Goal: Task Accomplishment & Management: Complete application form

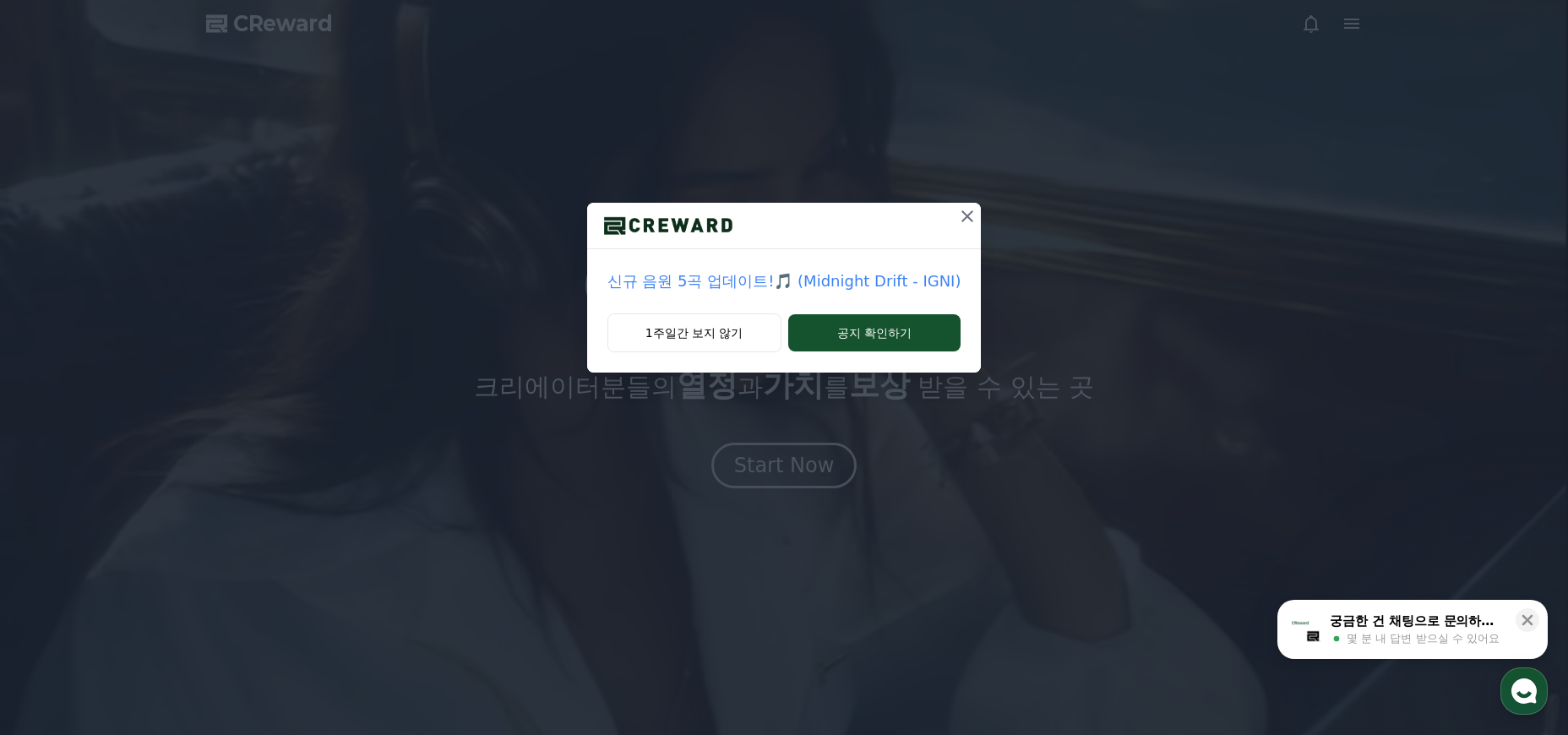
click at [827, 292] on p "신규 음원 5곡 업데이트!🎵 (Midnight Drift - IGNI)" at bounding box center [784, 281] width 354 height 24
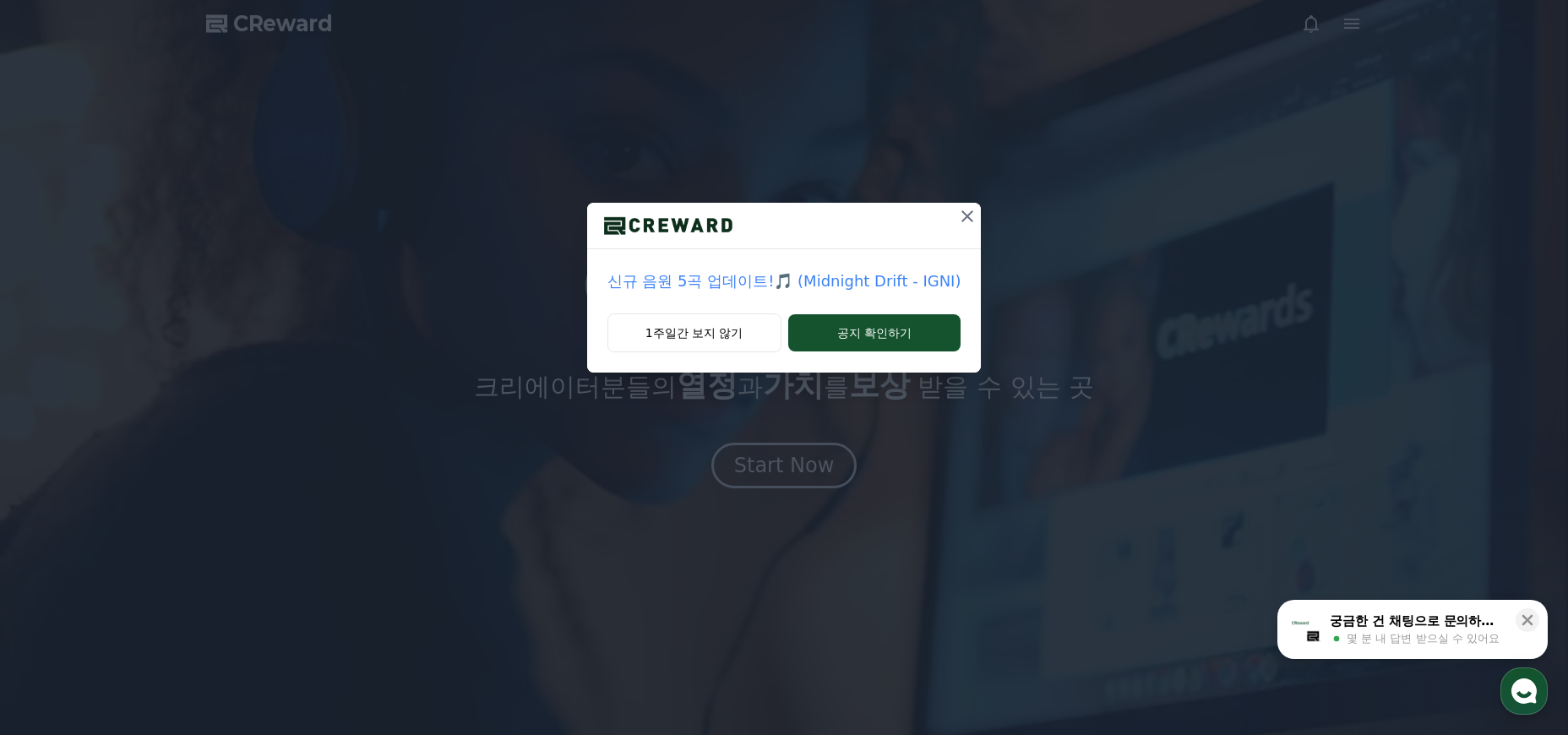
click at [830, 283] on p "신규 음원 5곡 업데이트!🎵 (Midnight Drift - IGNI)" at bounding box center [784, 281] width 354 height 24
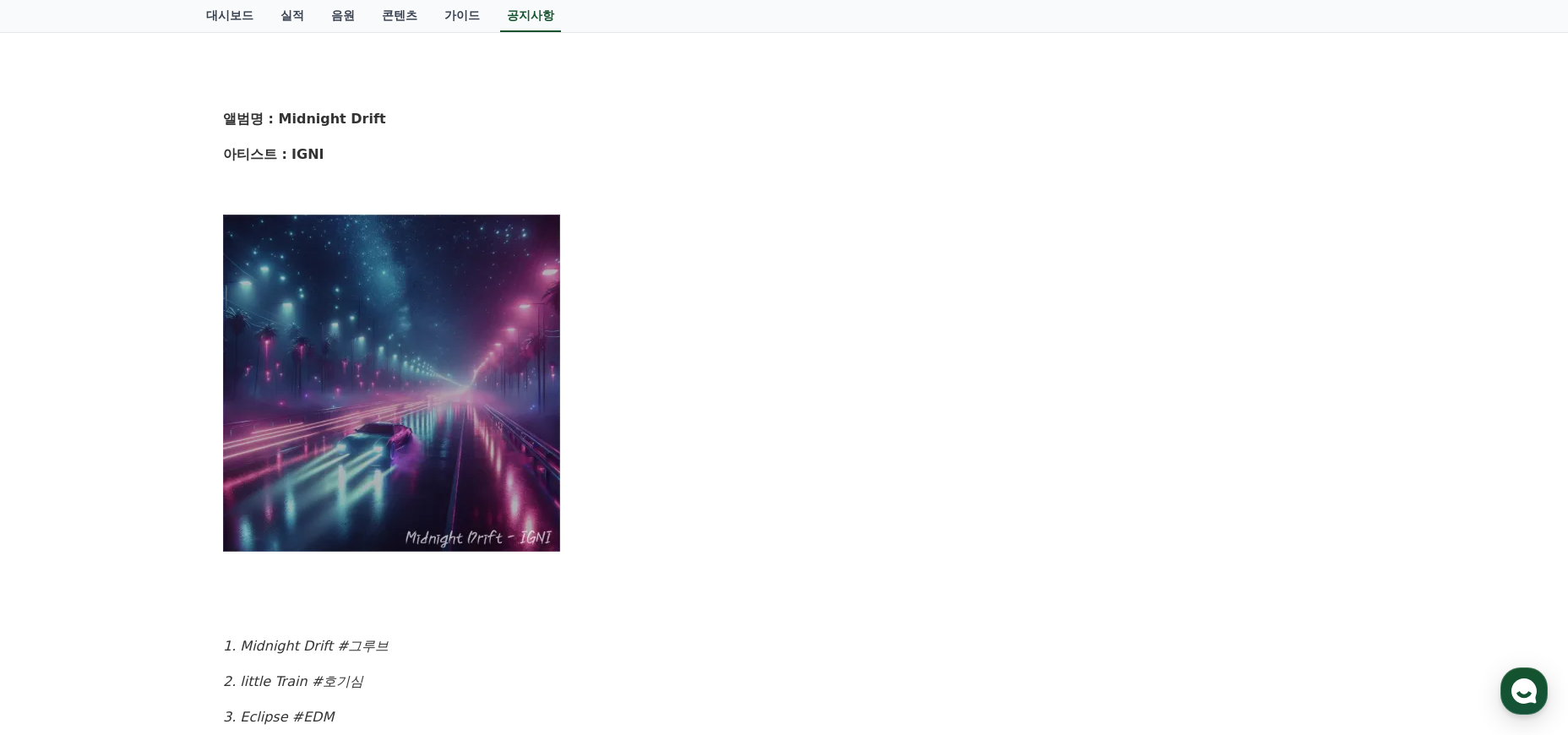
click at [373, 422] on img at bounding box center [392, 383] width 338 height 338
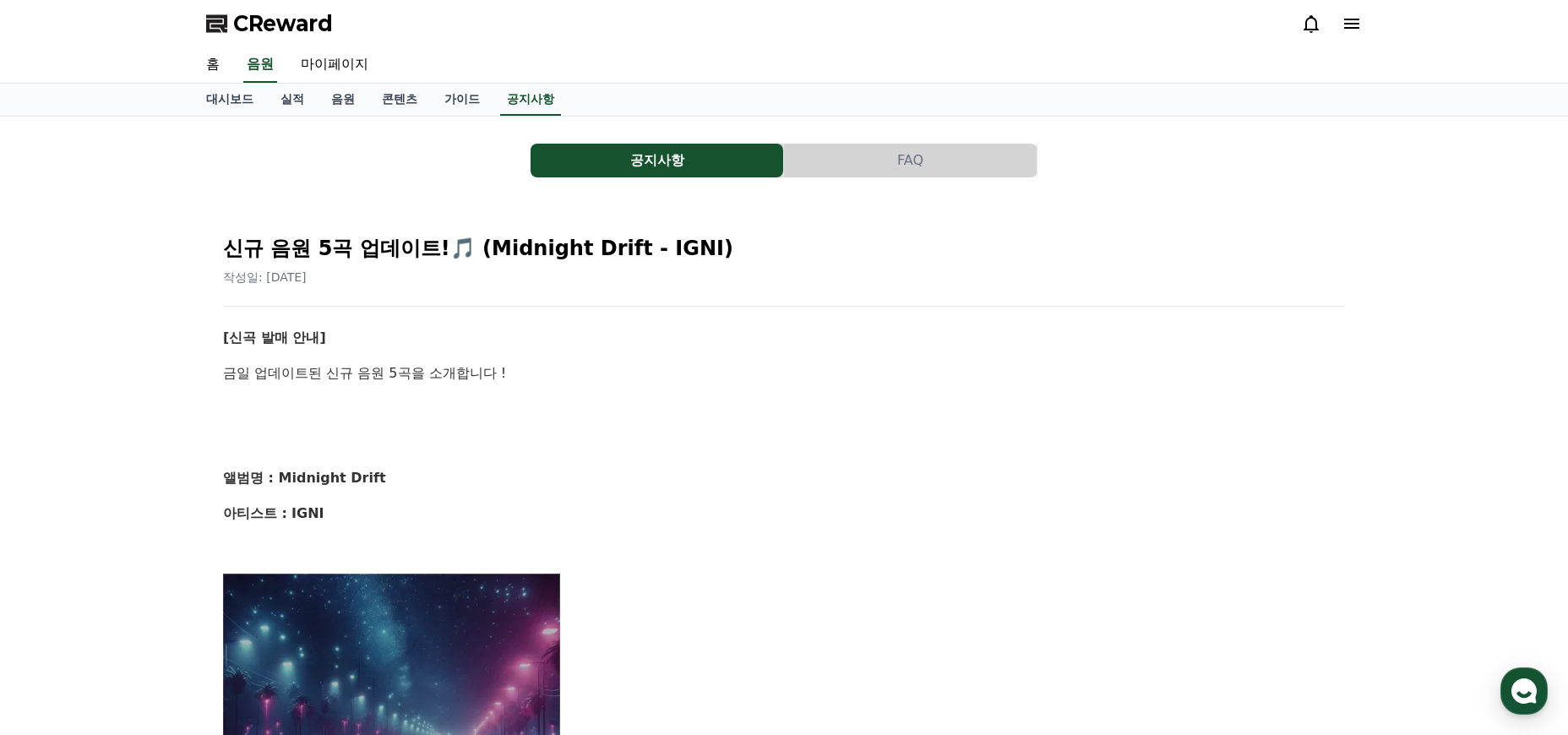
click at [271, 32] on span "CReward" at bounding box center [282, 24] width 99 height 28
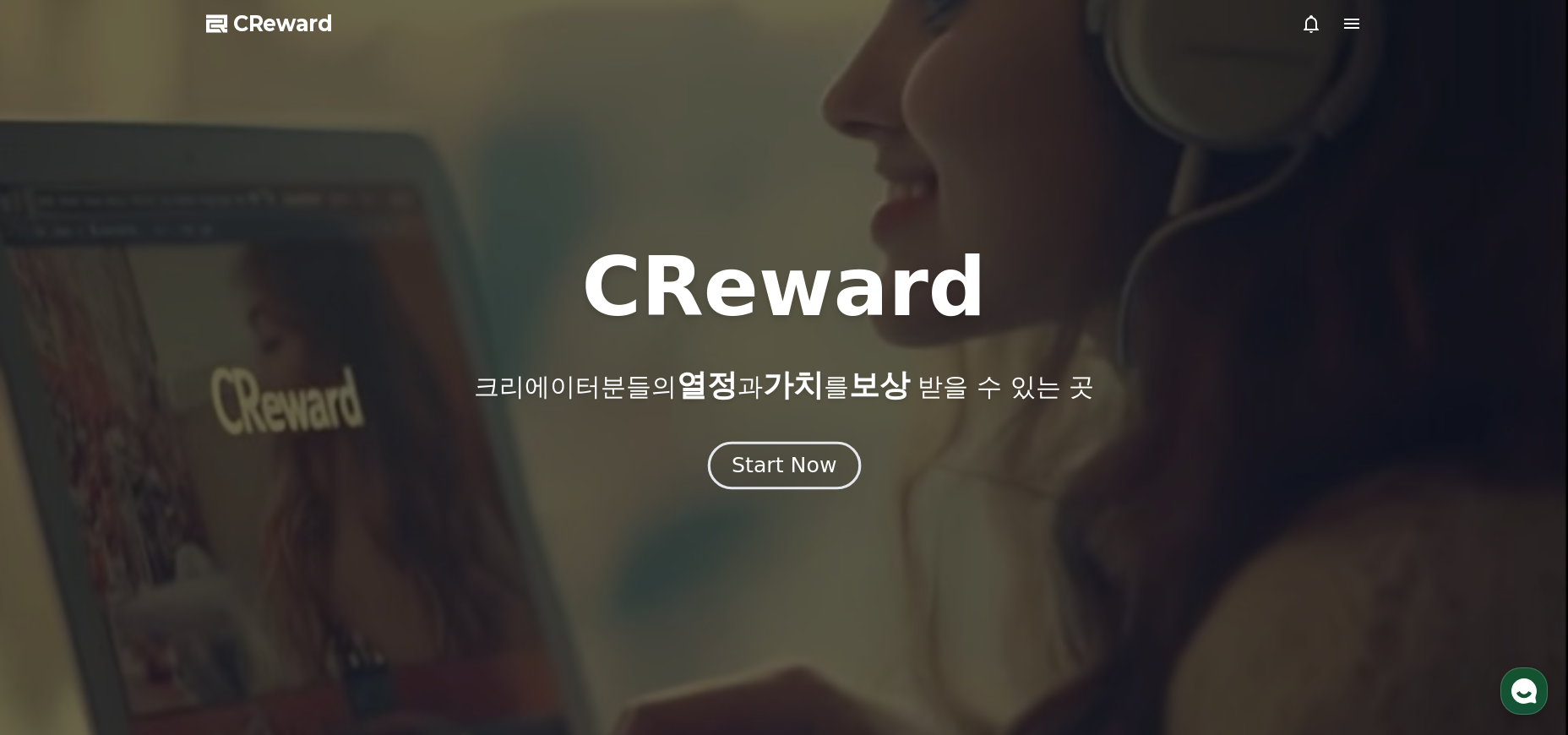
click at [812, 444] on button "Start Now" at bounding box center [784, 466] width 153 height 48
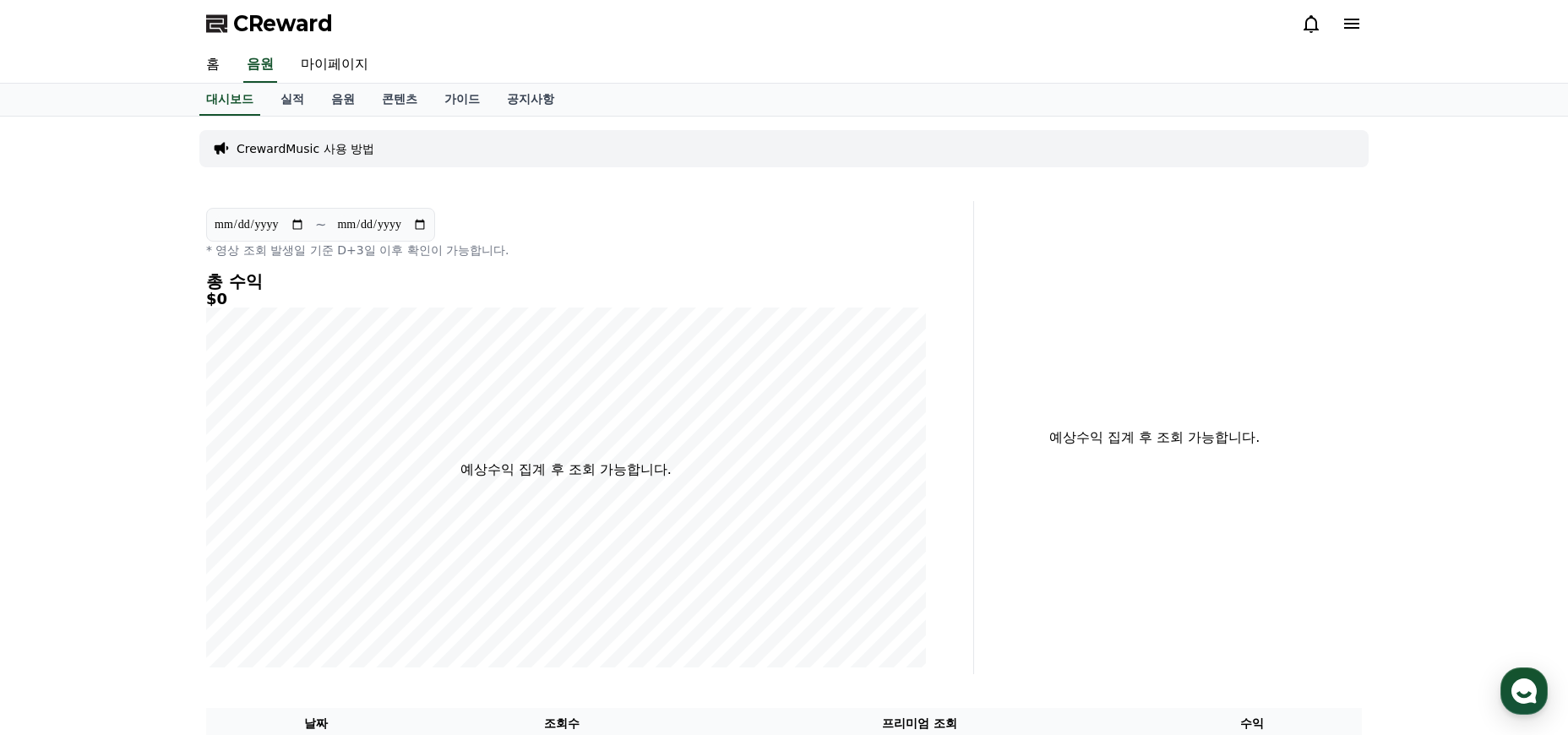
click at [1360, 24] on icon at bounding box center [1351, 24] width 21 height 21
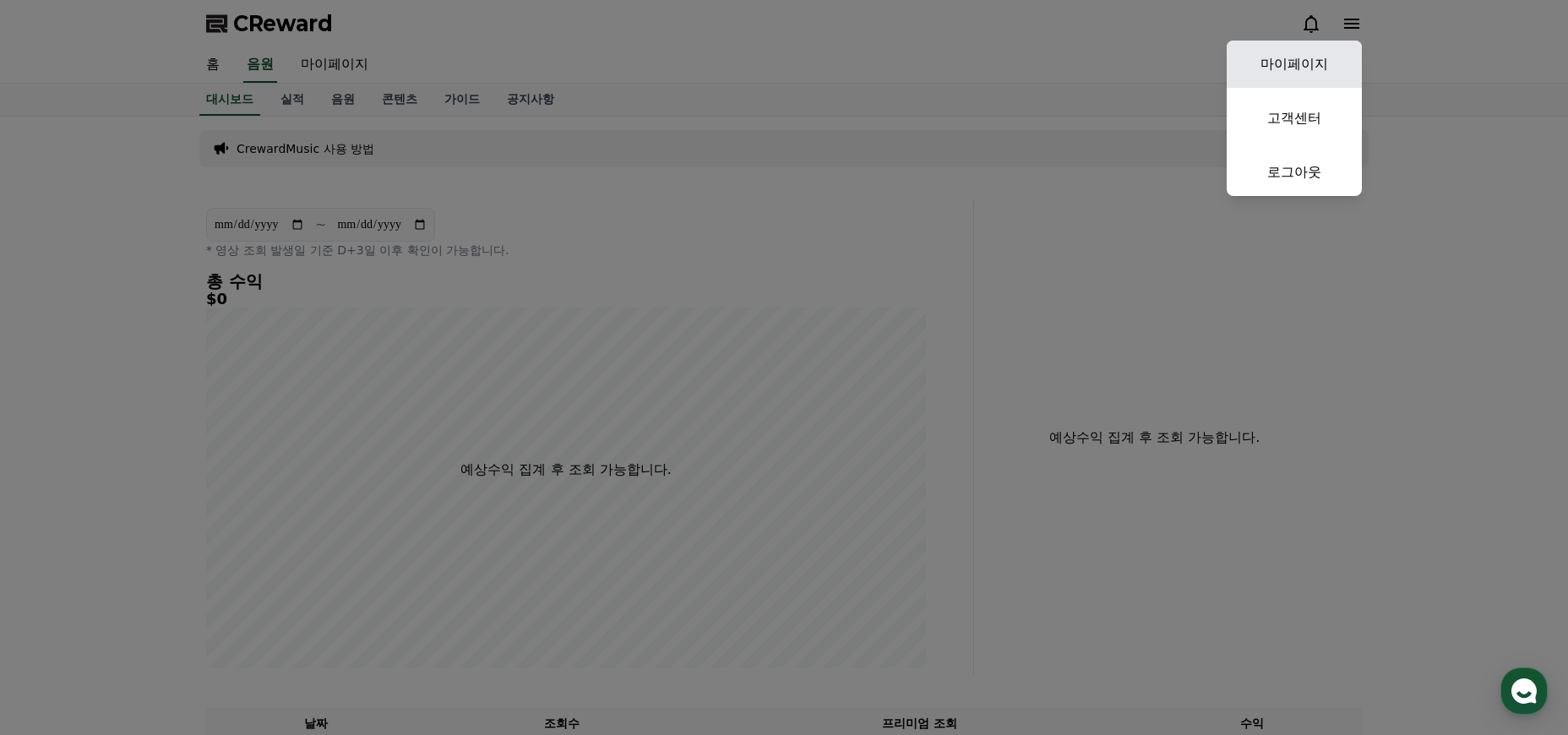
click at [1286, 74] on link "마이페이지" at bounding box center [1295, 64] width 136 height 47
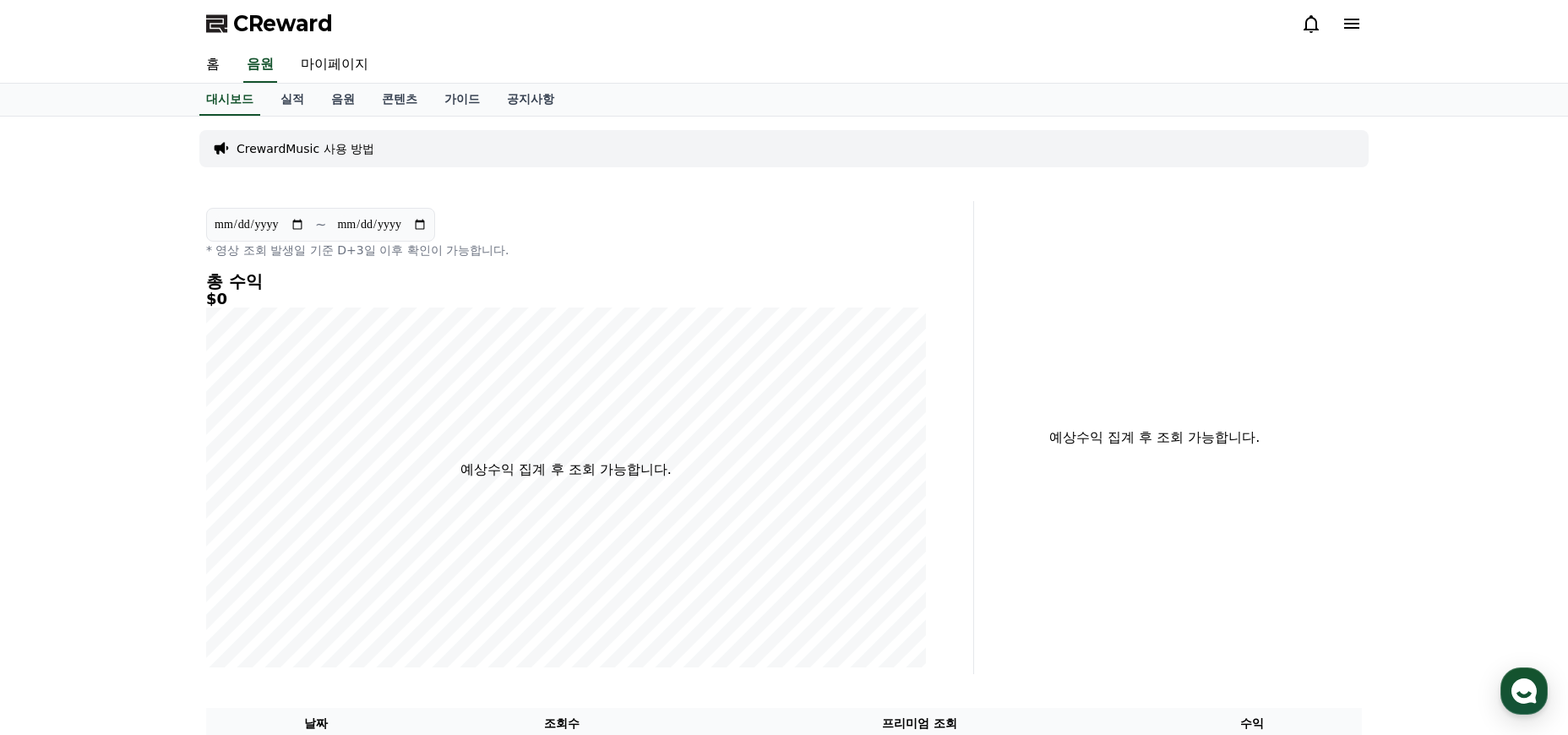
select select "**********"
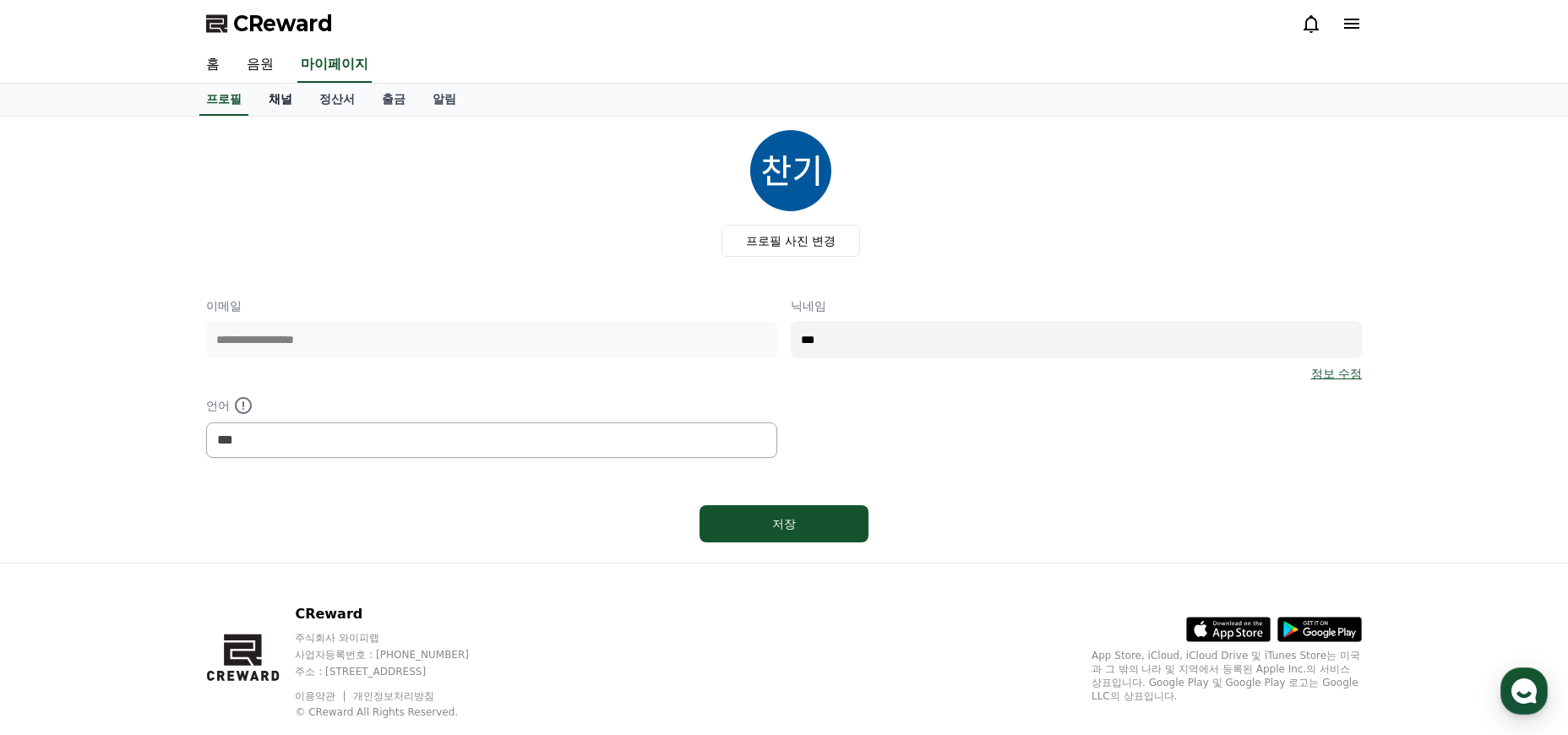
click at [283, 102] on link "채널" at bounding box center [281, 99] width 51 height 32
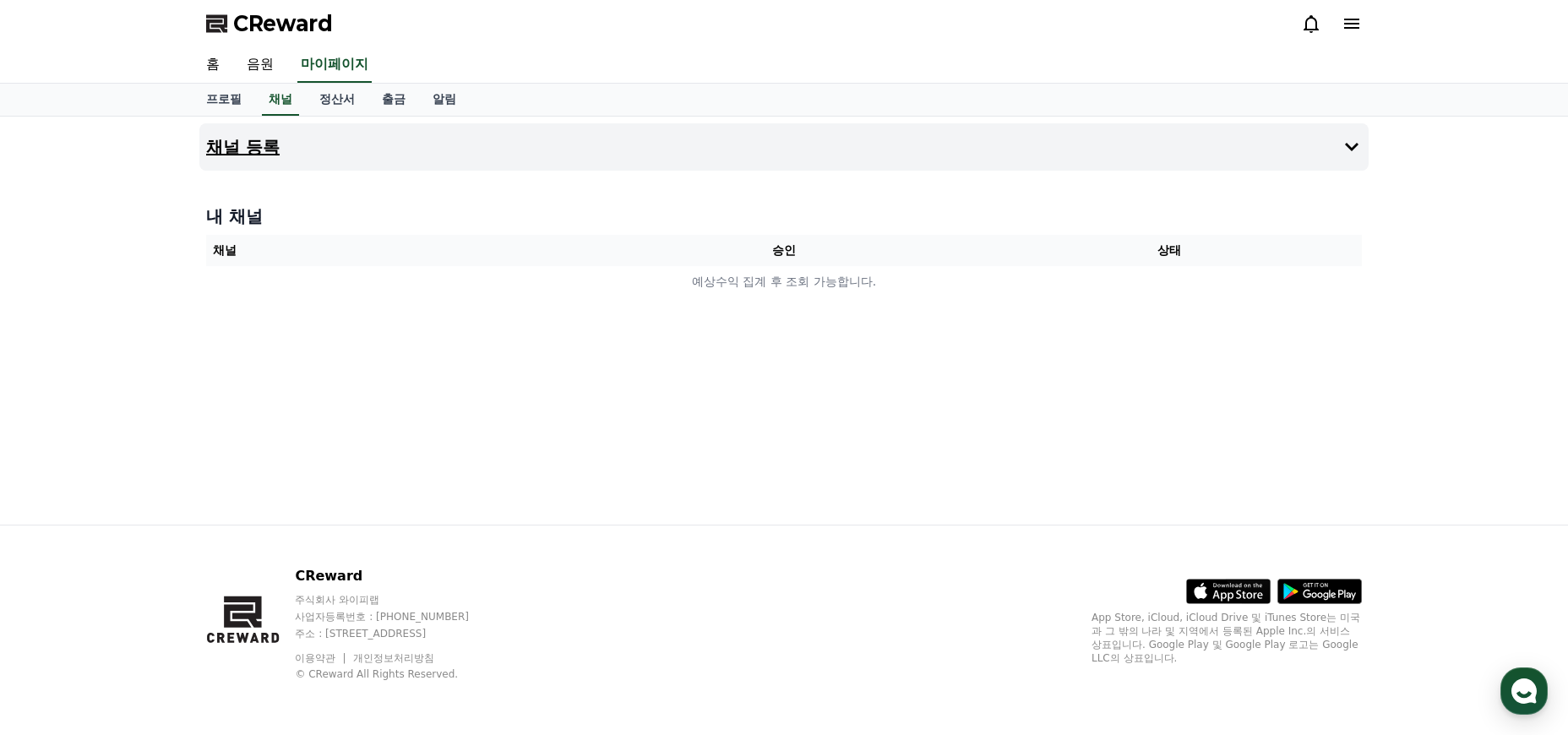
click at [1348, 141] on icon at bounding box center [1351, 146] width 21 height 21
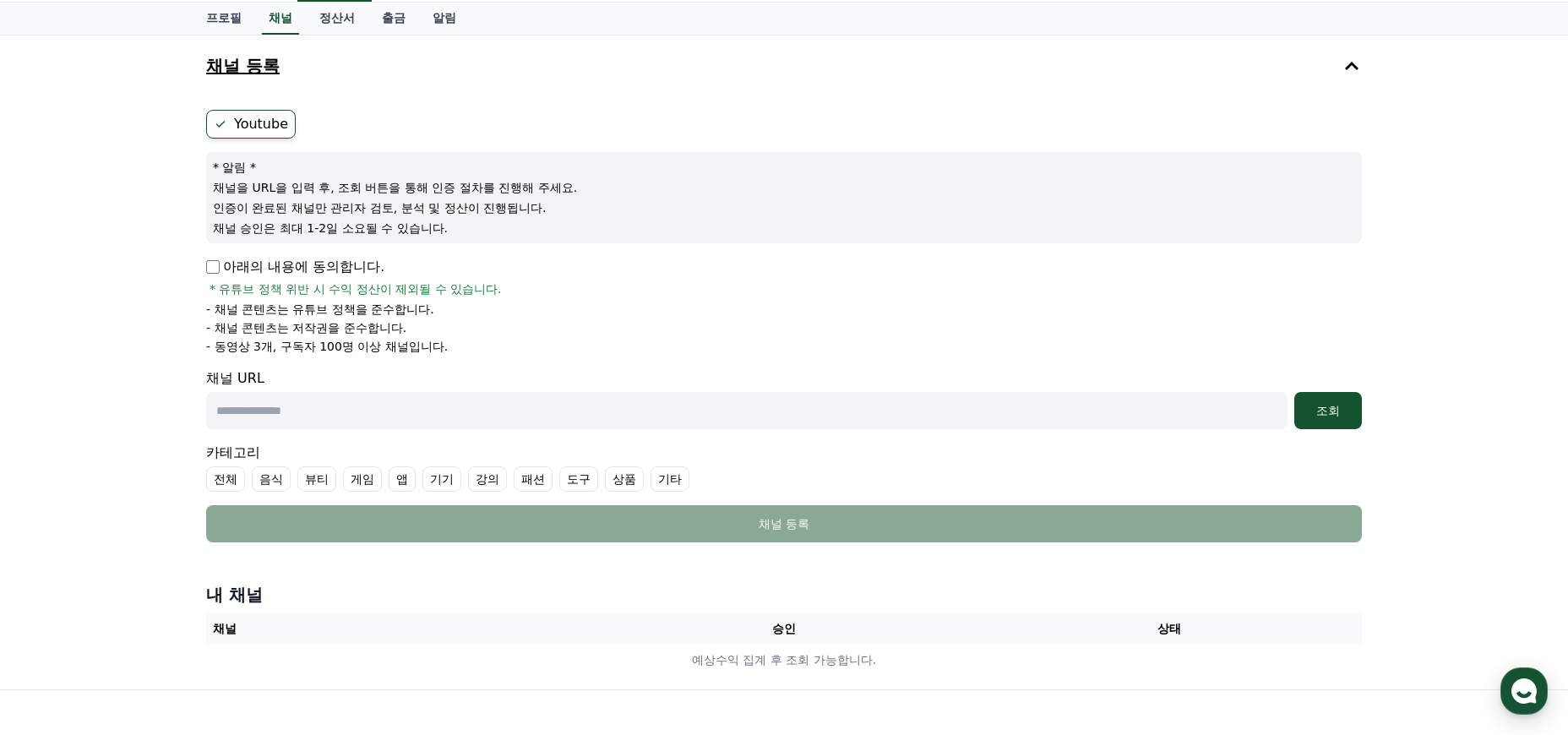
scroll to position [83, 0]
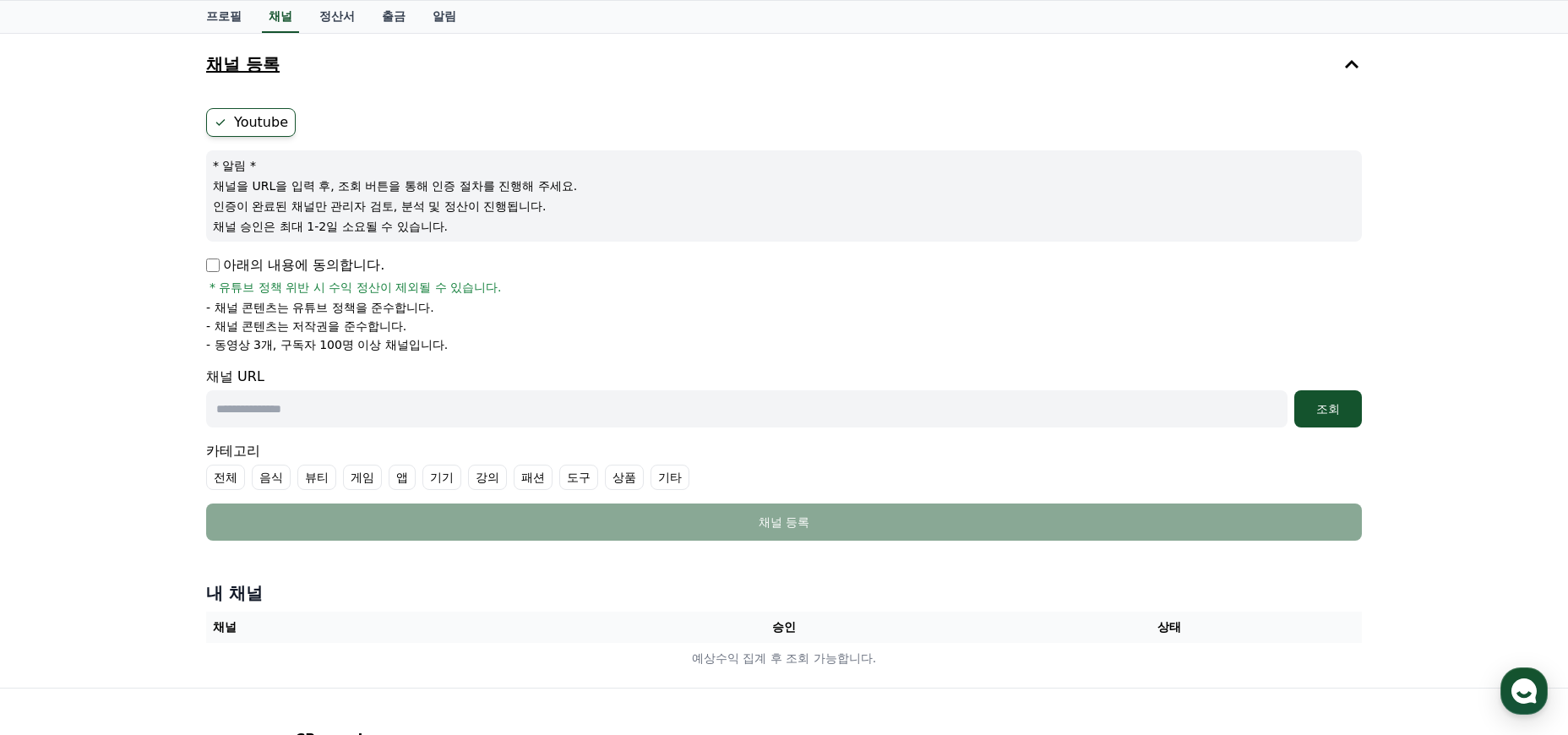
click at [256, 111] on label "Youtube" at bounding box center [251, 122] width 89 height 28
click at [252, 116] on label "Youtube" at bounding box center [251, 122] width 89 height 28
click at [200, 267] on div "Youtube * 알림 * 채널을 URL을 입력 후, 조회 버튼을 통해 인증 절차를 진행해 주세요. 인증이 완료된 채널만 관리자 검토, 분석 …" at bounding box center [784, 324] width 1169 height 446
click at [135, 329] on div "채널 등록 Youtube * 알림 * 채널을 URL을 입력 후, 조회 버튼을 통해 인증 절차를 진행해 주세요. 인증이 완료된 채널만 관리자 검…" at bounding box center [784, 361] width 1568 height 654
click at [386, 407] on input "text" at bounding box center [747, 409] width 1082 height 37
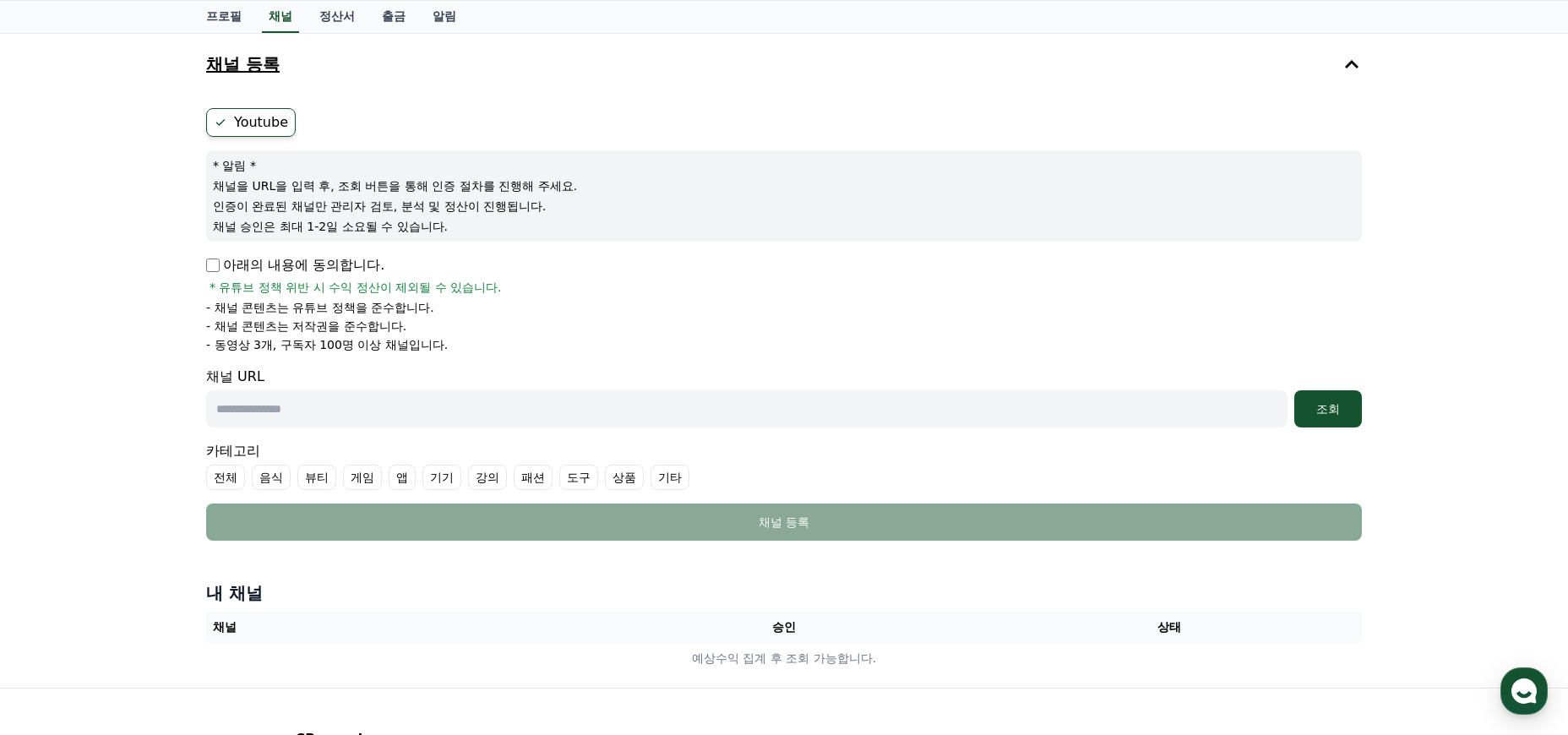
paste input "**********"
type input "**********"
click at [1304, 410] on div "조회" at bounding box center [1327, 409] width 54 height 17
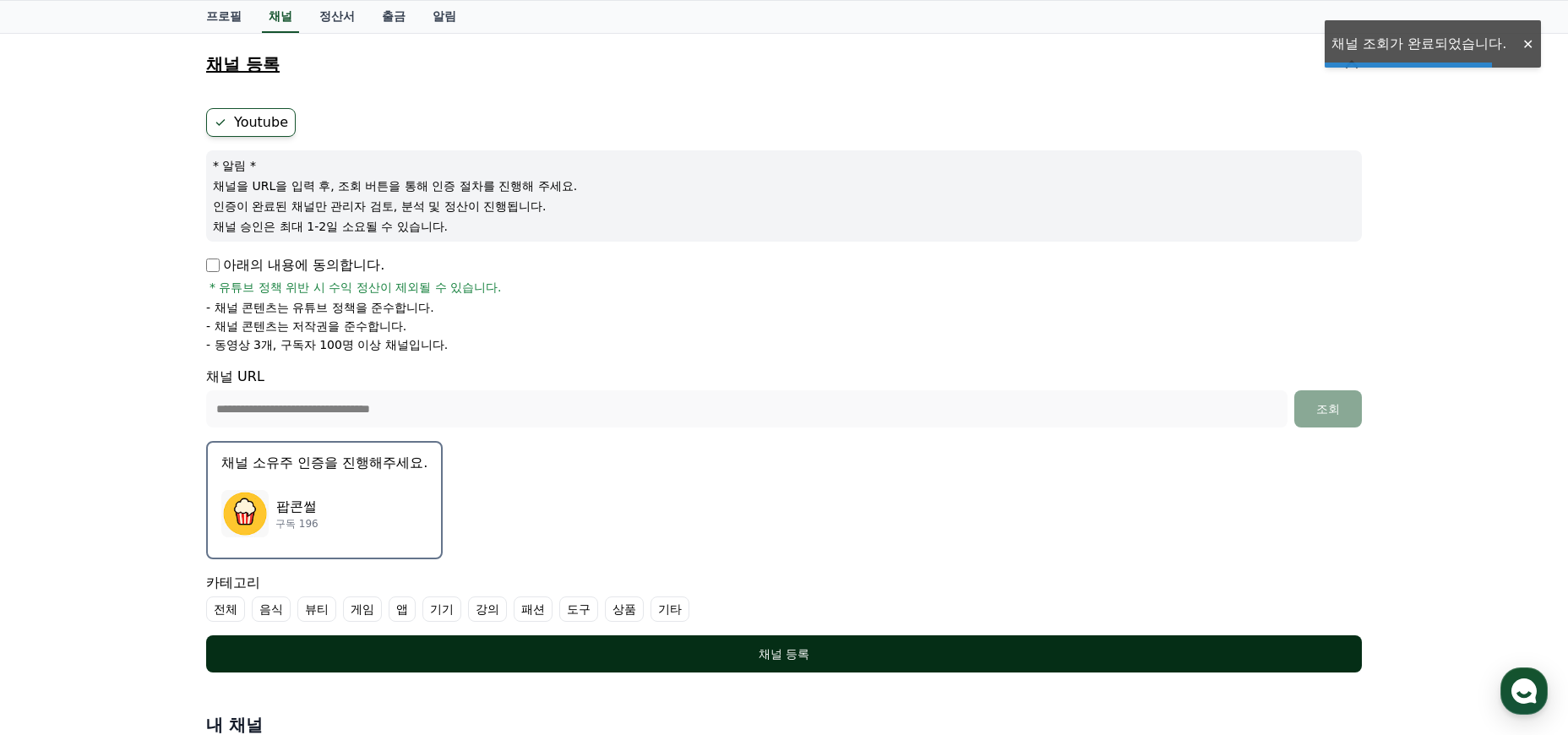
scroll to position [311, 0]
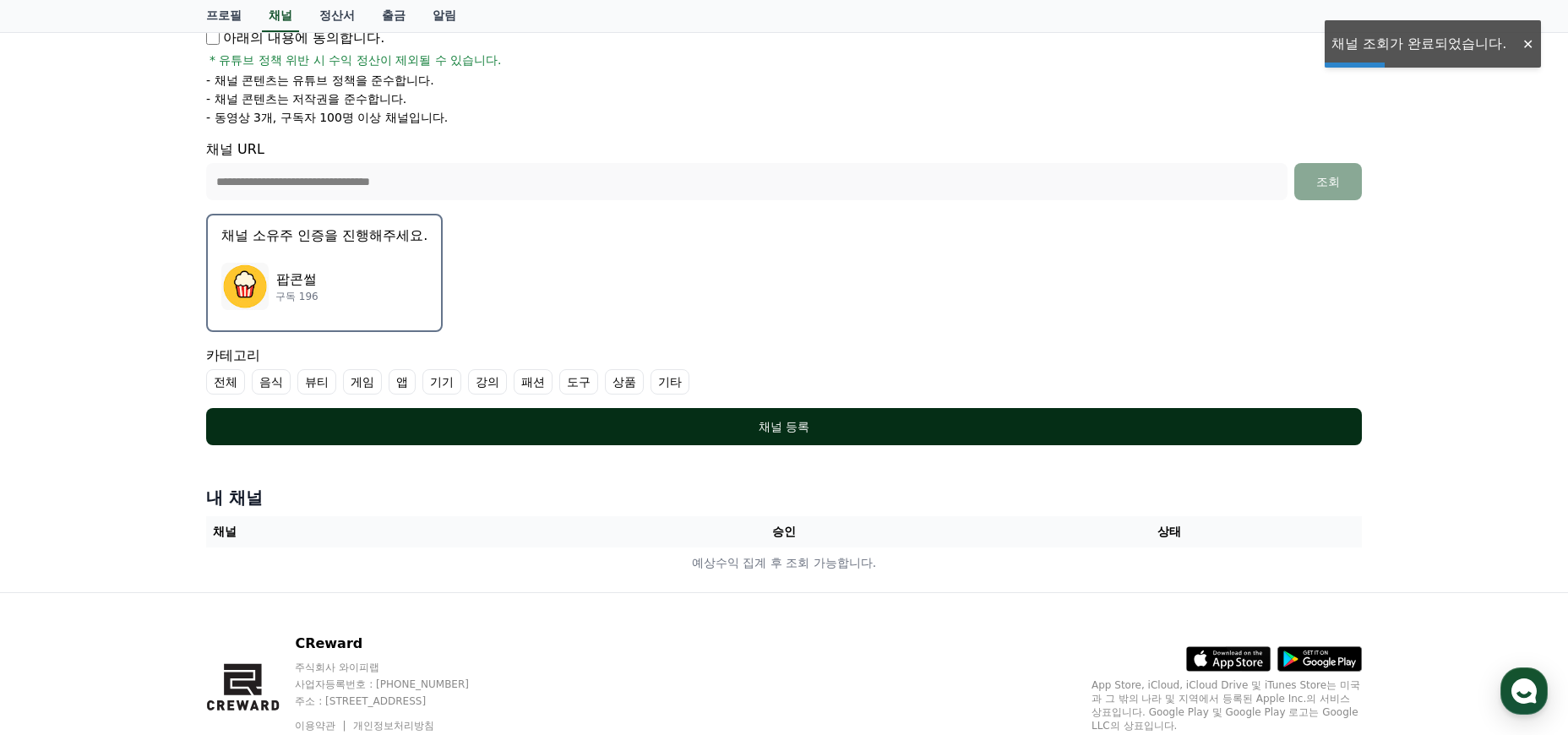
click at [666, 424] on div "채널 등록" at bounding box center [784, 426] width 1089 height 17
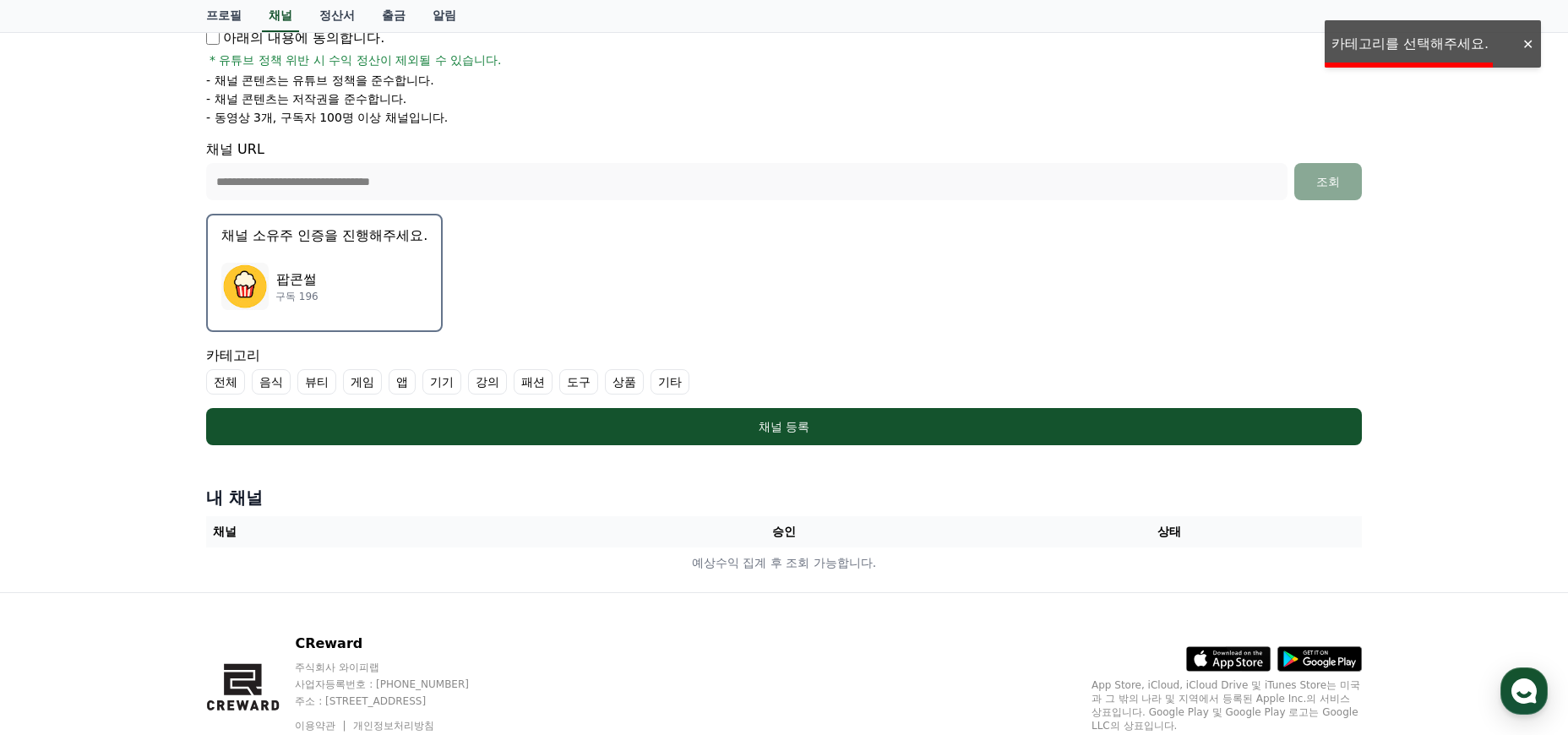
drag, startPoint x: 315, startPoint y: 355, endPoint x: 306, endPoint y: 364, distance: 12.7
click at [315, 356] on div "카테고리 전체 음식 뷰티 게임 앱 기기 강의 패션 도구 상품 기타" at bounding box center [784, 370] width 1155 height 49
click at [268, 362] on div "카테고리 전체 음식 뷰티 게임 앱 기기 강의 패션 도구 상품 기타" at bounding box center [784, 370] width 1155 height 49
click at [650, 380] on label "기타" at bounding box center [670, 382] width 39 height 26
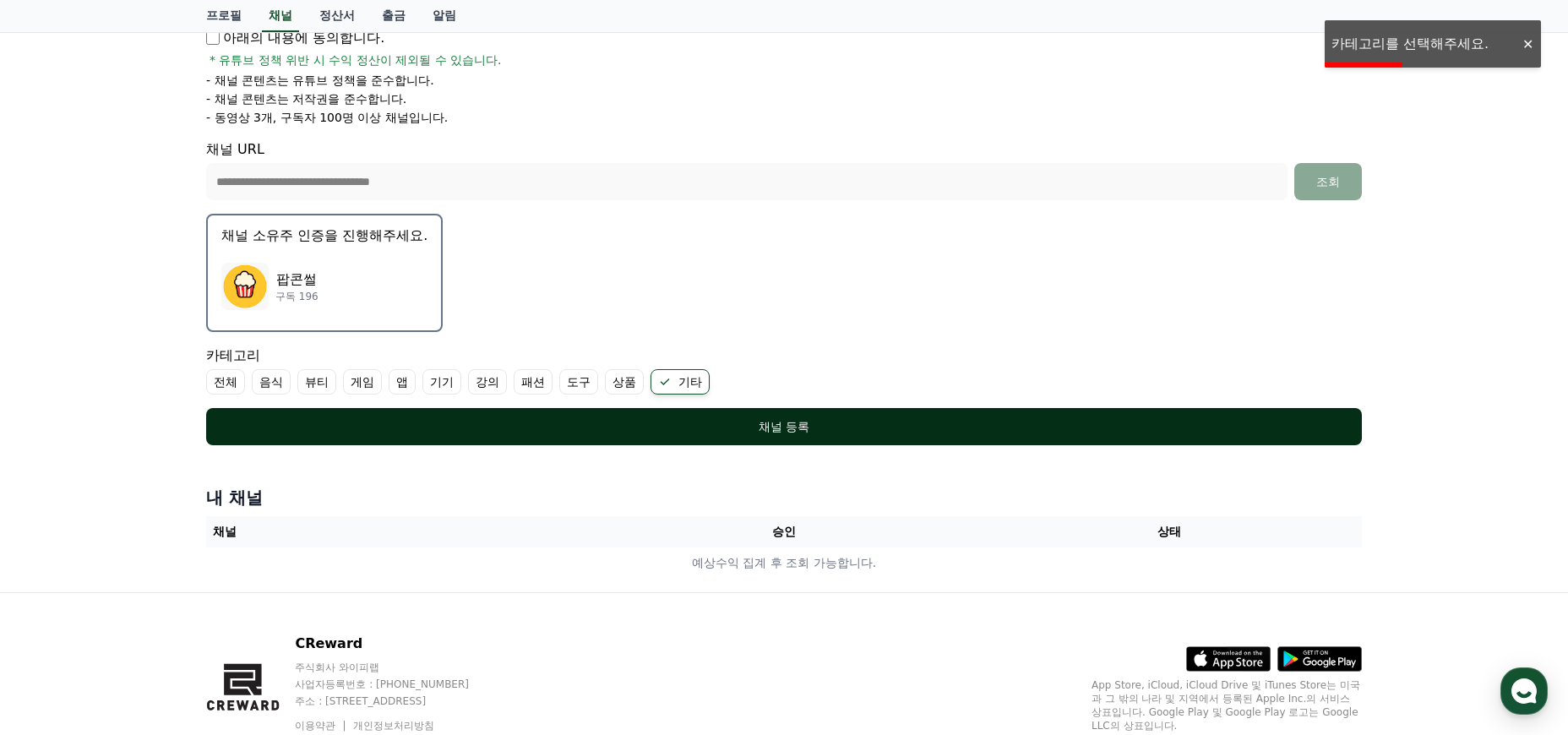
click at [568, 422] on div "채널 등록" at bounding box center [784, 426] width 1089 height 17
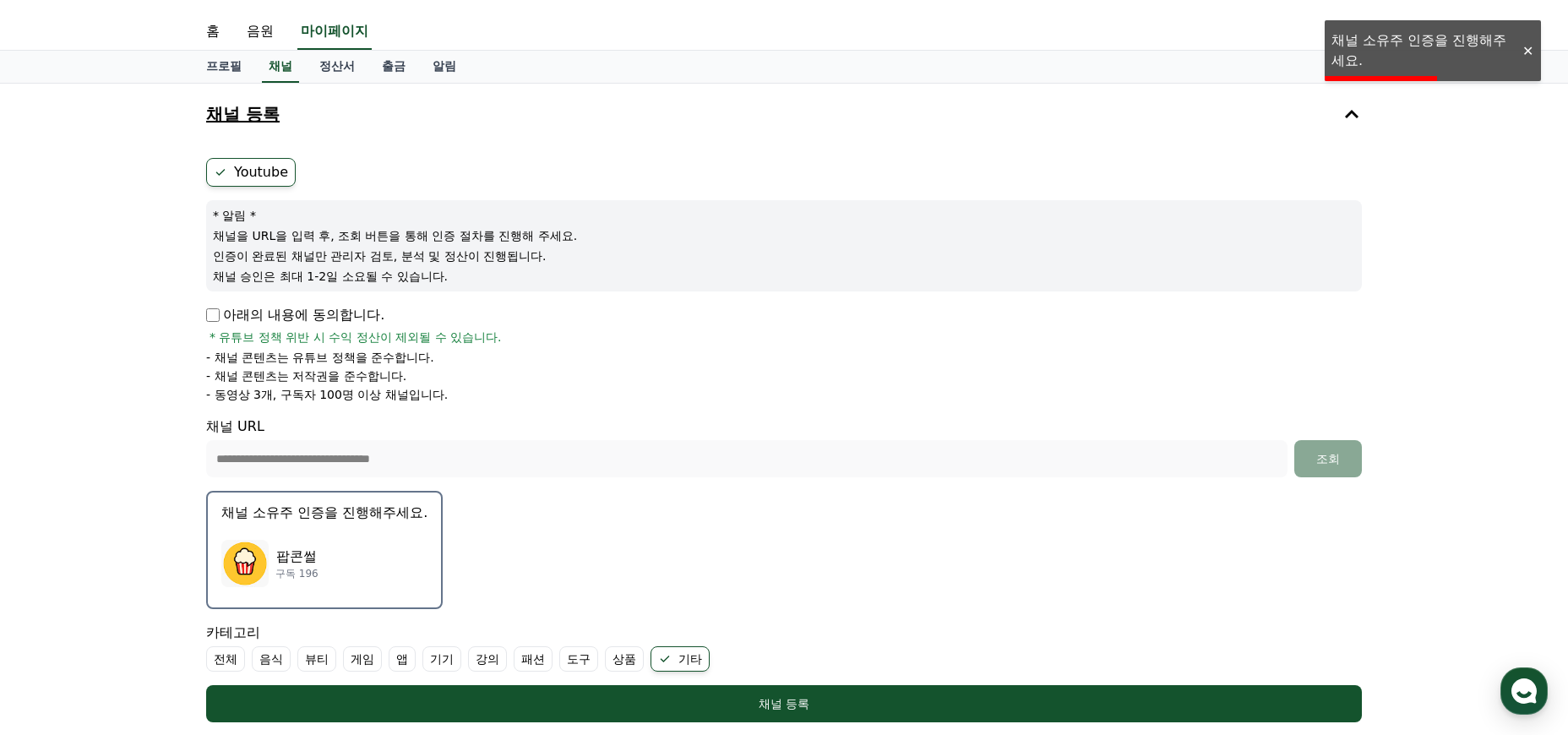
scroll to position [38, 0]
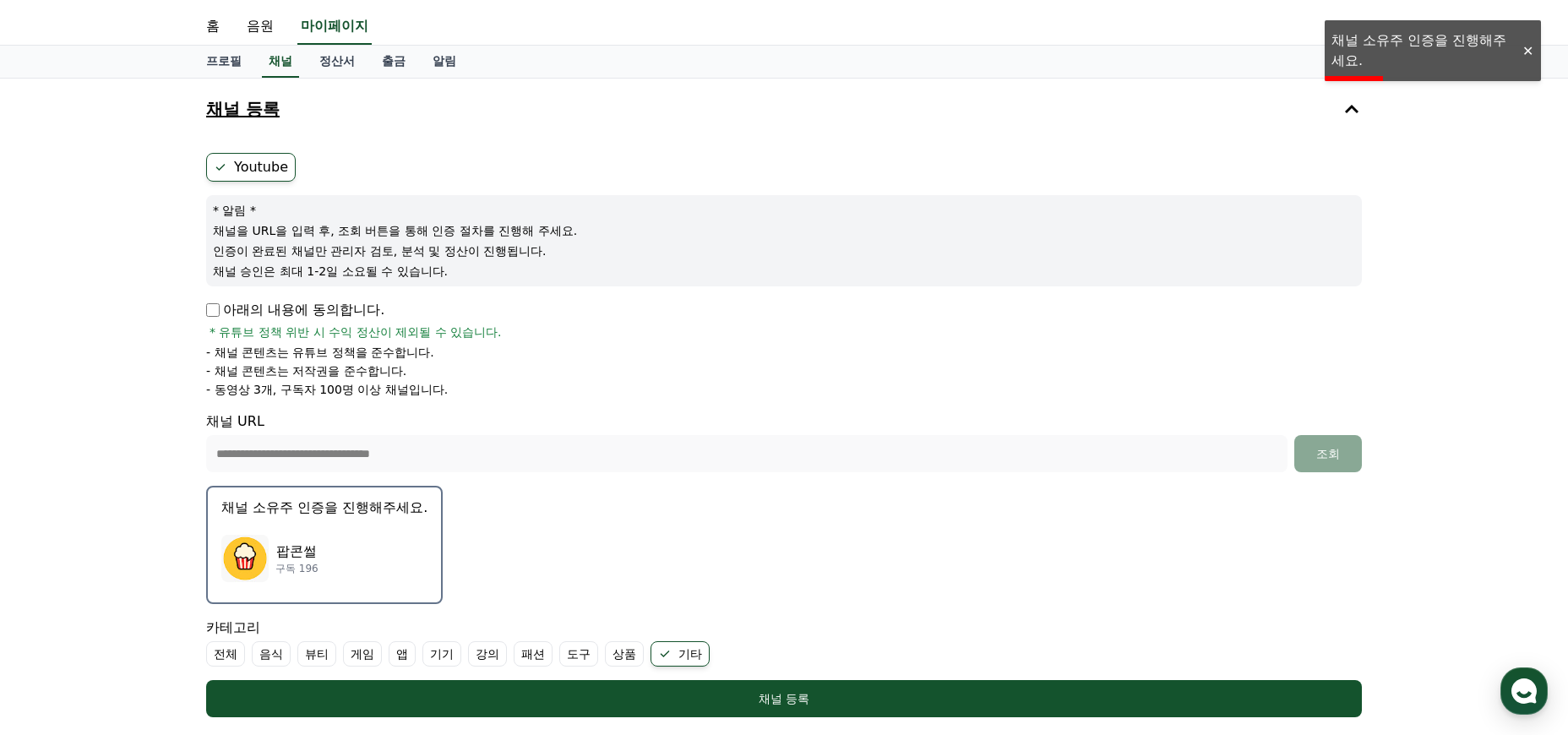
drag, startPoint x: 256, startPoint y: 313, endPoint x: 455, endPoint y: 377, distance: 209.0
click at [455, 377] on div "아래의 내용에 동의합니다. * 유튜브 정책 위반 시 수익 정산이 제외될 수 있습니다. - 채널 콘텐츠는 유튜브 정책을 준수합니다. - 채널 콘…" at bounding box center [784, 349] width 1155 height 98
click at [455, 377] on li "- 채널 콘텐츠는 저작권을 준수합니다." at bounding box center [784, 370] width 1155 height 17
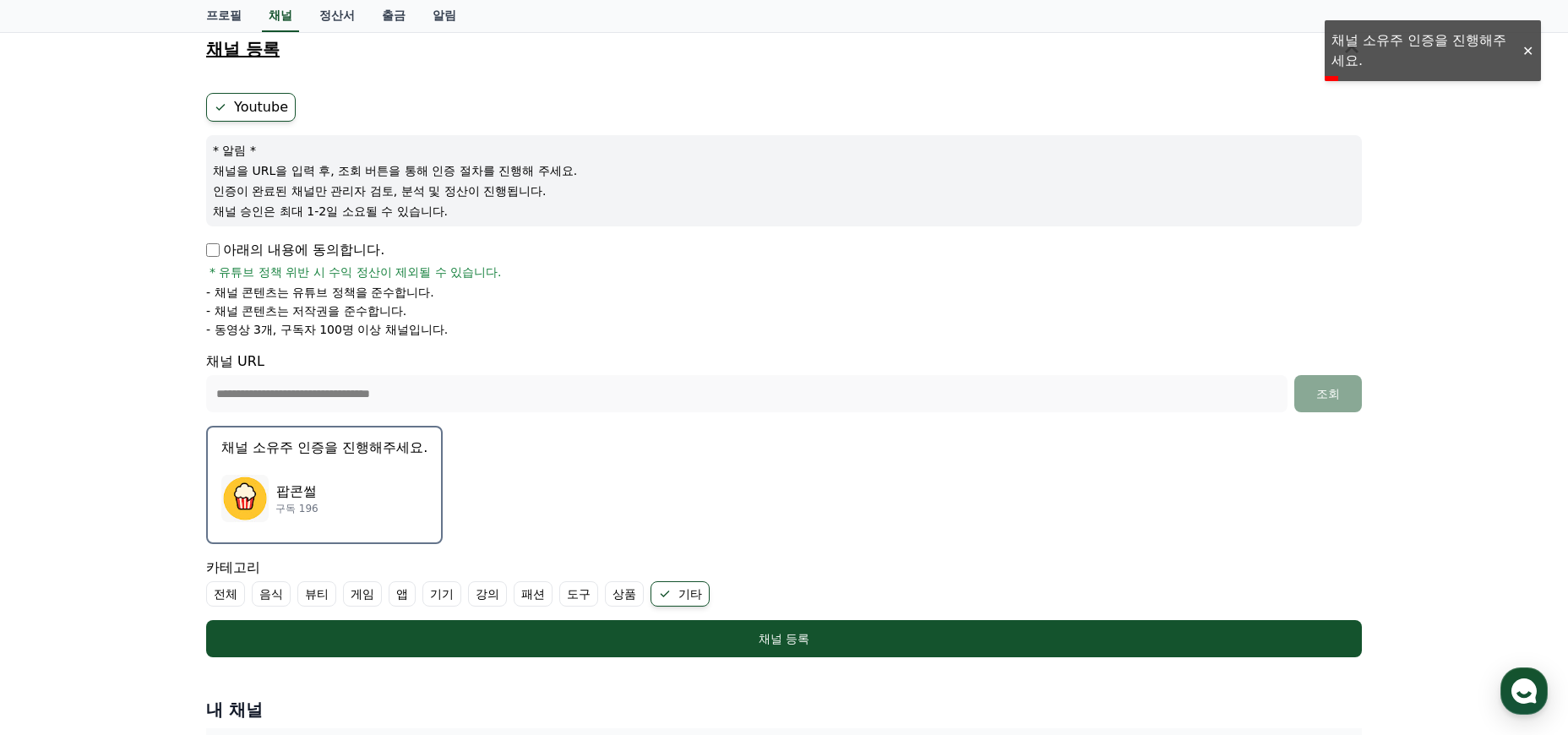
drag, startPoint x: 196, startPoint y: 314, endPoint x: 574, endPoint y: 335, distance: 378.6
click at [574, 335] on div "**********" at bounding box center [784, 412] width 1183 height 786
click at [574, 335] on li "- 동영상 3개, 구독자 100명 이상 채널입니다." at bounding box center [784, 329] width 1155 height 17
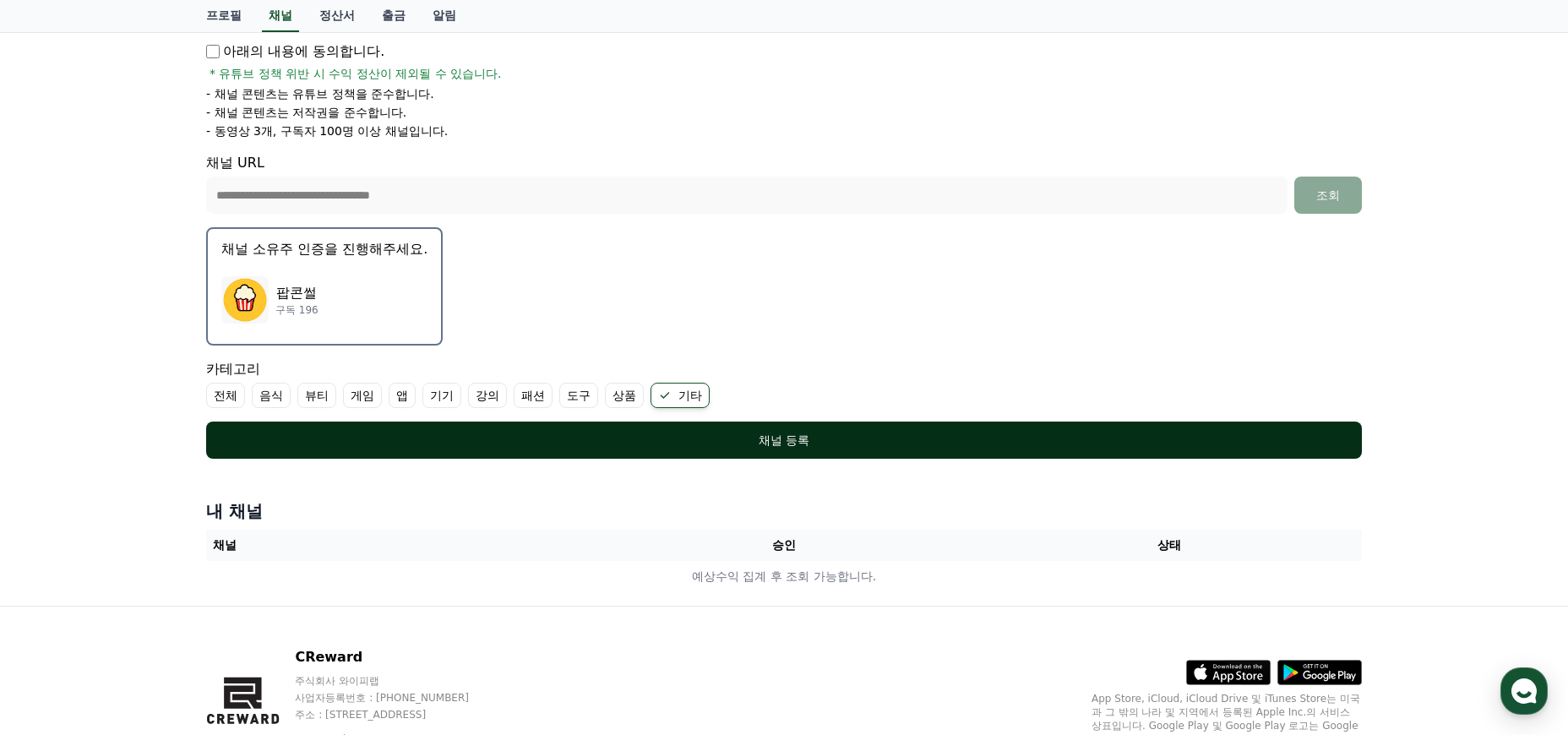
click at [397, 430] on button "채널 등록" at bounding box center [784, 440] width 1155 height 37
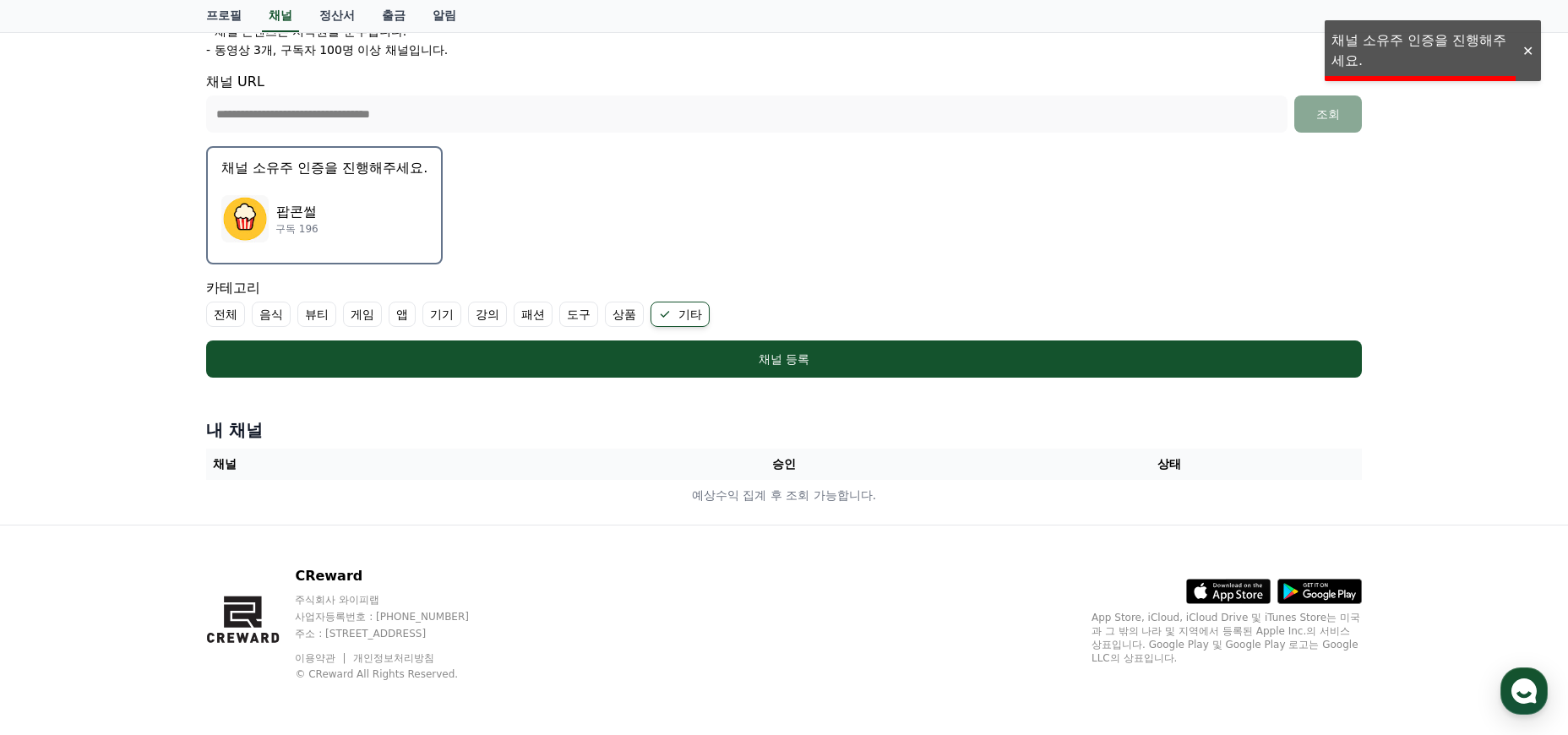
drag, startPoint x: 636, startPoint y: 445, endPoint x: 710, endPoint y: 442, distance: 74.1
click at [639, 445] on div "내 채널 채널 승인 상태 예상수익 집계 후 조회 가능합니다." at bounding box center [784, 465] width 1169 height 106
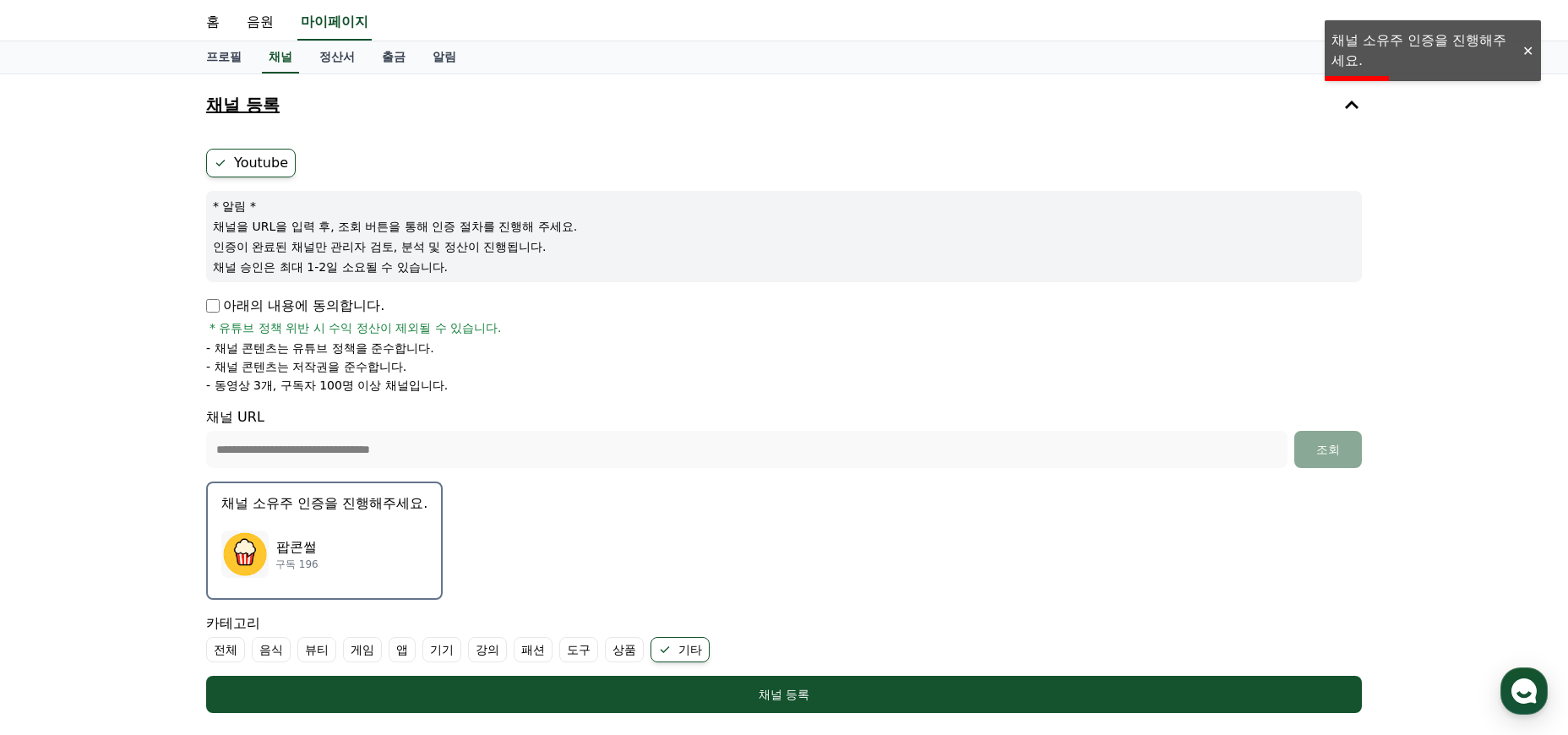
drag, startPoint x: 269, startPoint y: 227, endPoint x: 470, endPoint y: 267, distance: 204.9
click at [470, 267] on div "* 알림 * 채널을 URL을 입력 후, 조회 버튼을 통해 인증 절차를 진행해 주세요. 인증이 완료된 채널만 관리자 검토, 분석 및 정산이 진행…" at bounding box center [784, 236] width 1155 height 91
click at [467, 270] on p "채널 승인은 최대 1-2일 소요될 수 있습니다." at bounding box center [784, 266] width 1143 height 17
drag, startPoint x: 467, startPoint y: 270, endPoint x: 233, endPoint y: 245, distance: 235.3
click at [233, 245] on div "* 알림 * 채널을 URL을 입력 후, 조회 버튼을 통해 인증 절차를 진행해 주세요. 인증이 완료된 채널만 관리자 검토, 분석 및 정산이 진행…" at bounding box center [784, 236] width 1155 height 91
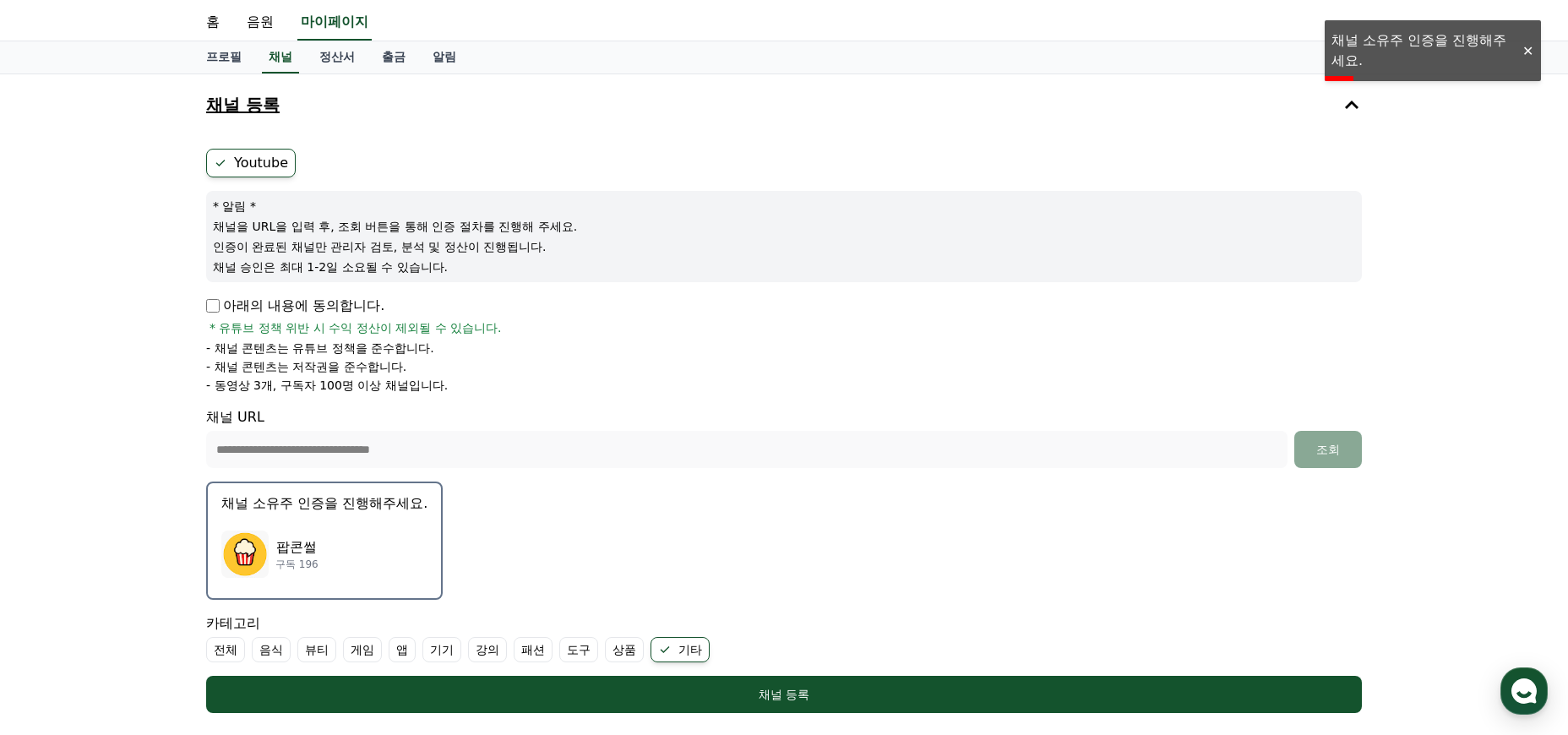
click at [234, 245] on p "인증이 완료된 채널만 관리자 검토, 분석 및 정산이 진행됩니다." at bounding box center [784, 246] width 1143 height 17
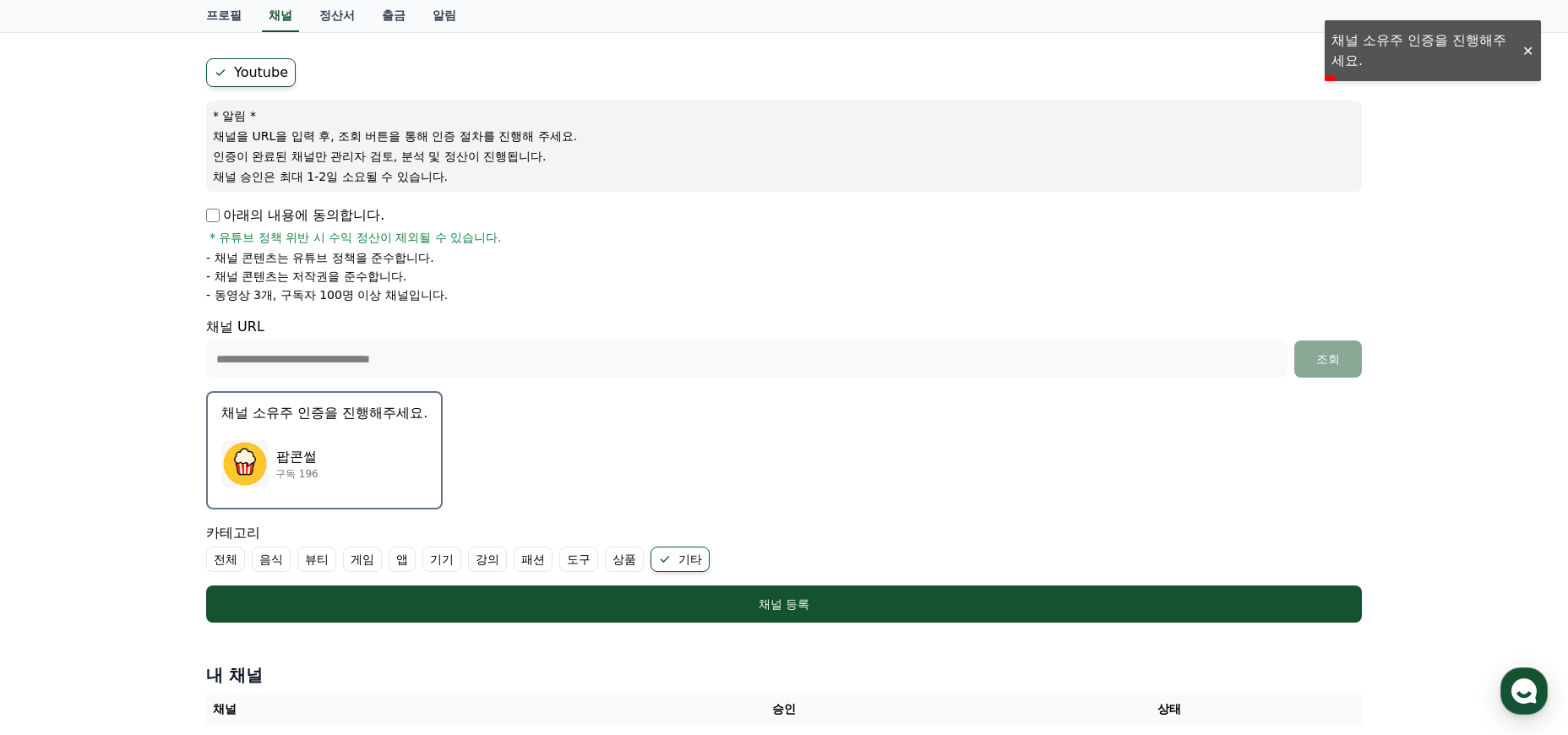
scroll to position [208, 0]
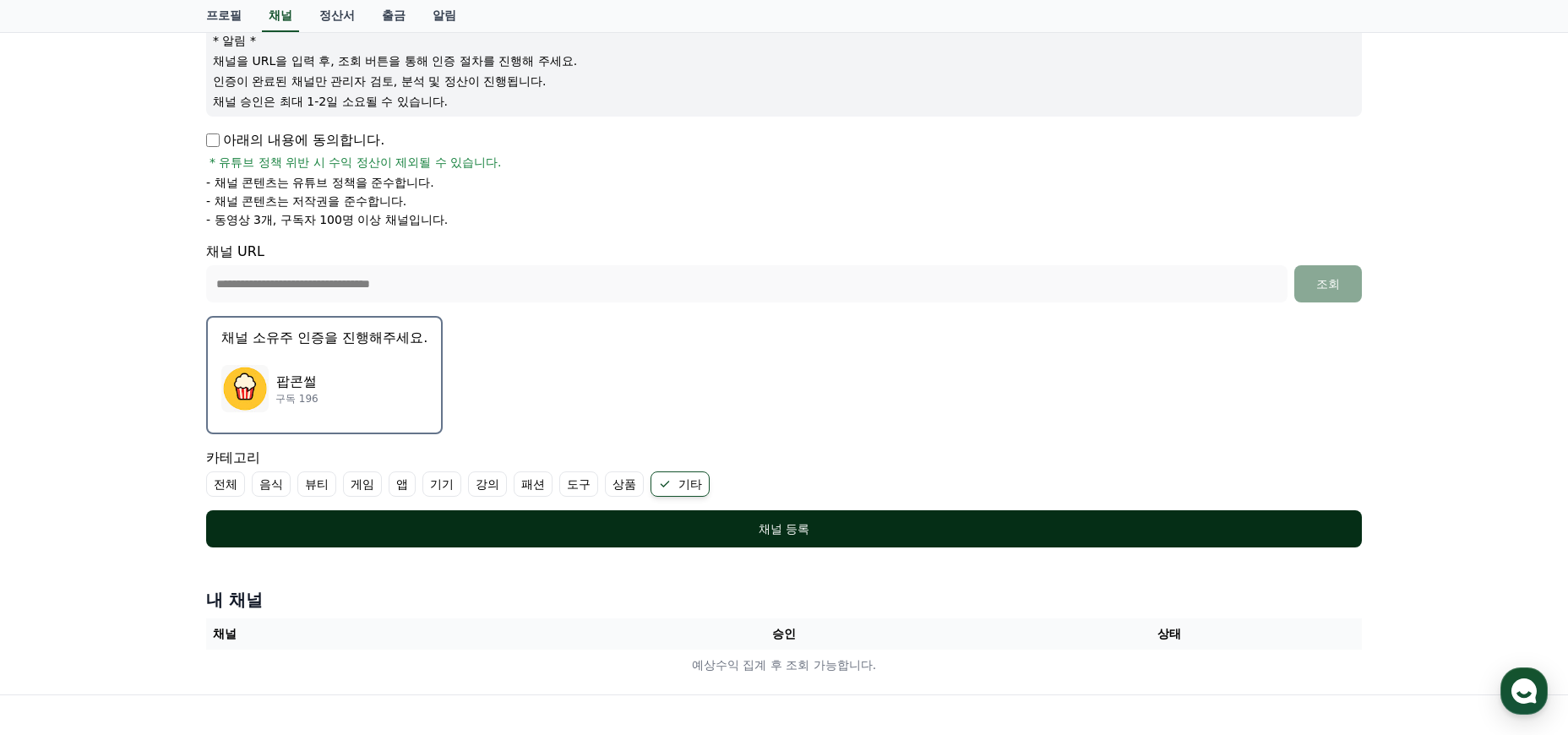
click at [700, 534] on div "채널 등록" at bounding box center [784, 529] width 1089 height 17
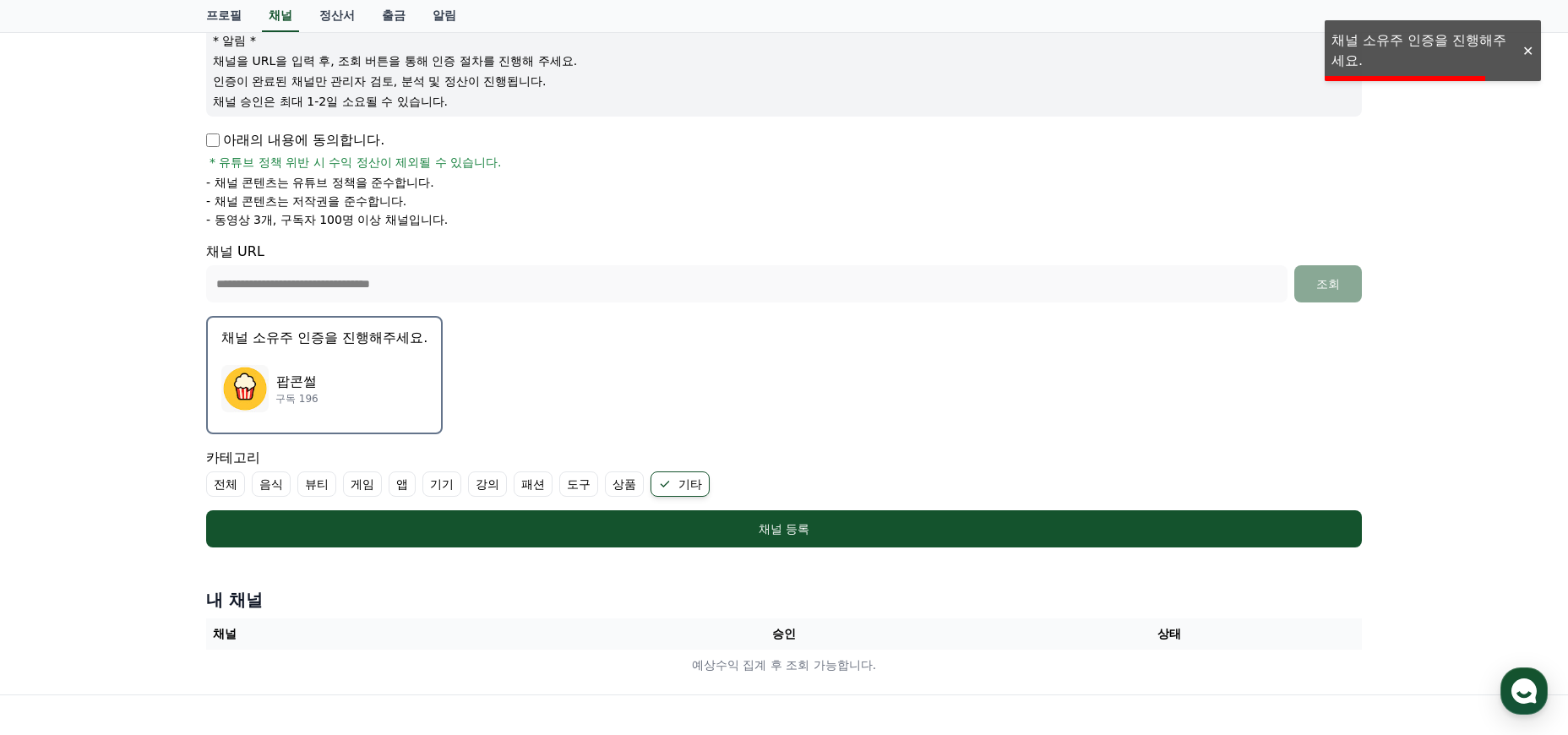
click at [309, 393] on p "구독 196" at bounding box center [297, 399] width 43 height 14
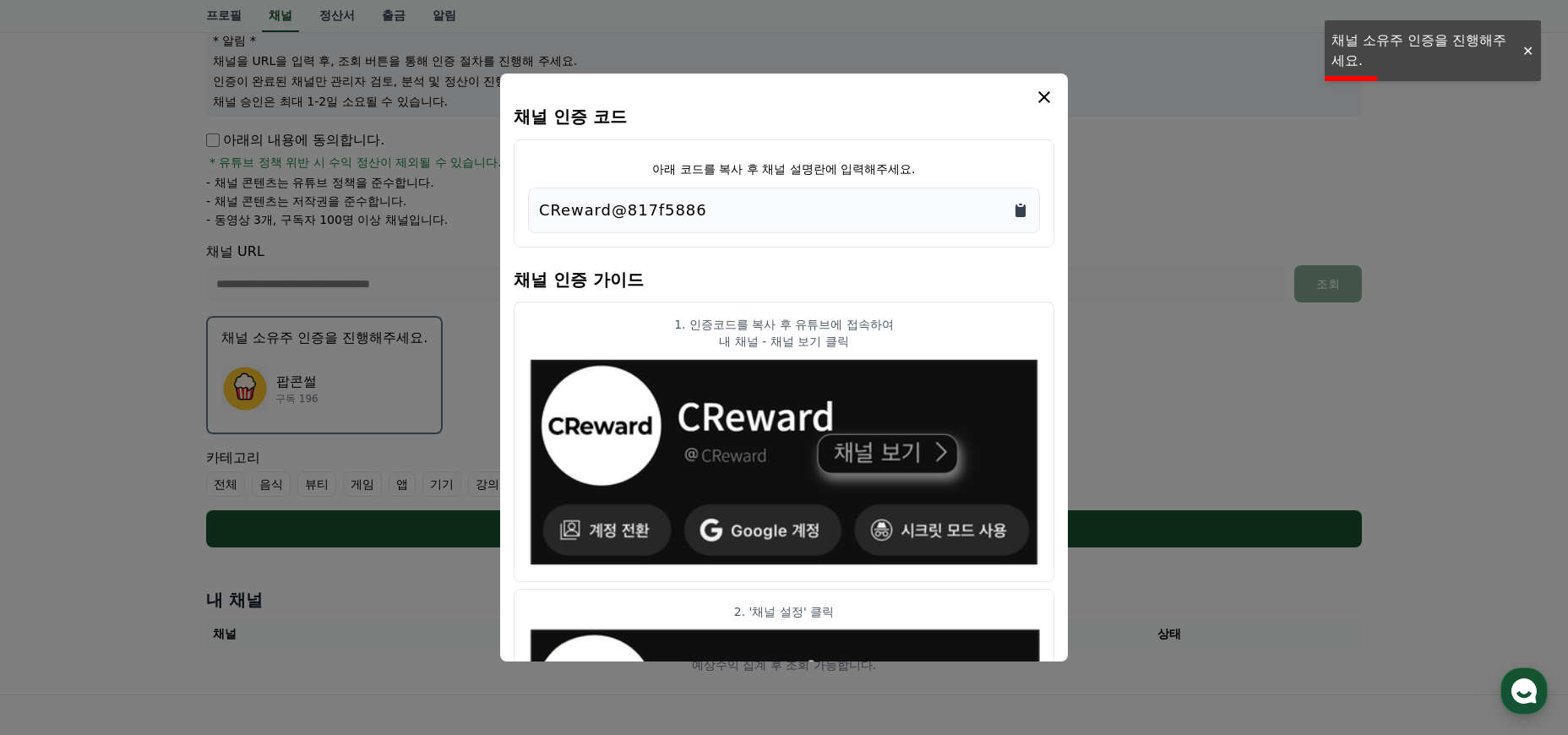
click at [1023, 214] on icon "Copy to clipboard" at bounding box center [1021, 210] width 10 height 13
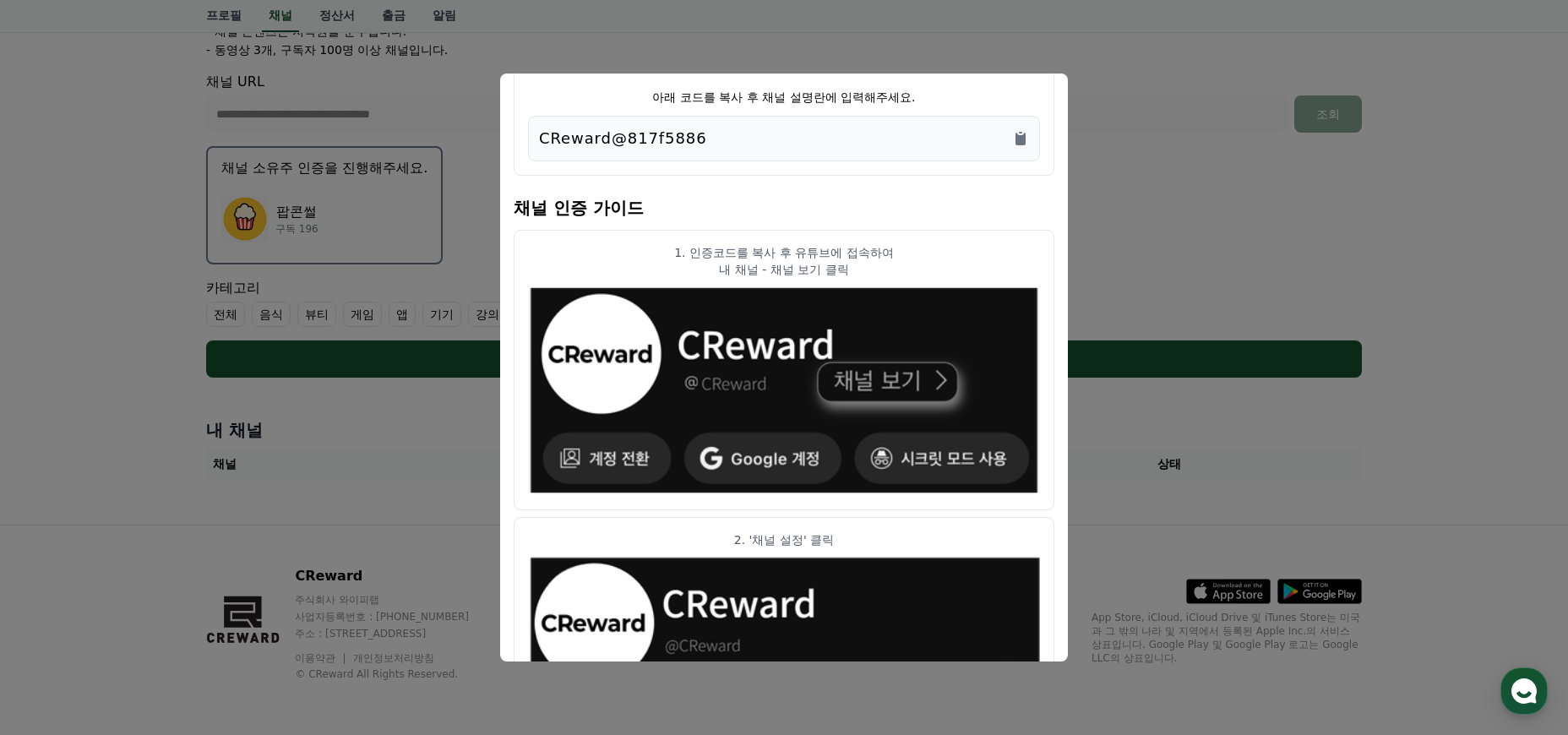
scroll to position [0, 0]
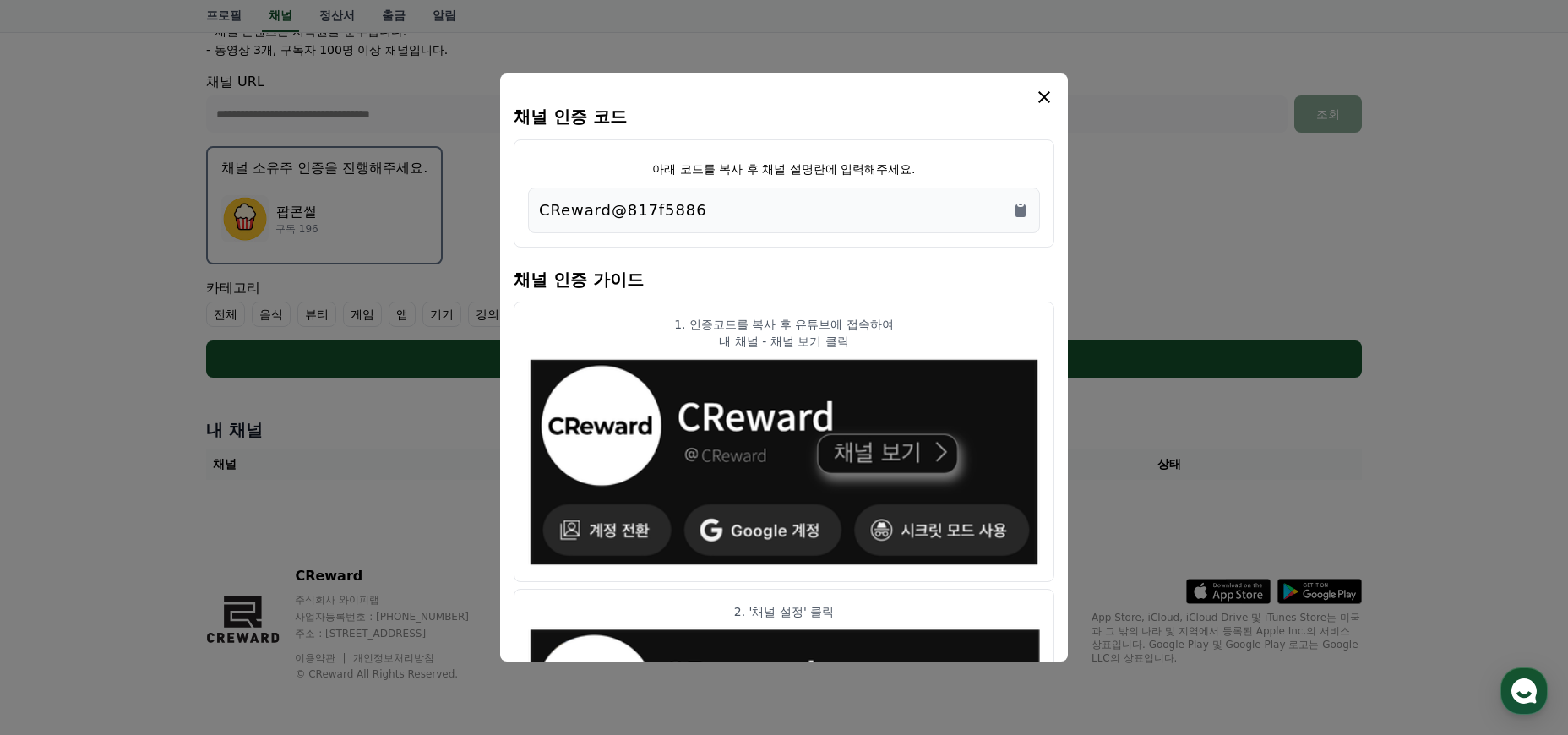
click at [1046, 100] on icon "modal" at bounding box center [1043, 97] width 21 height 21
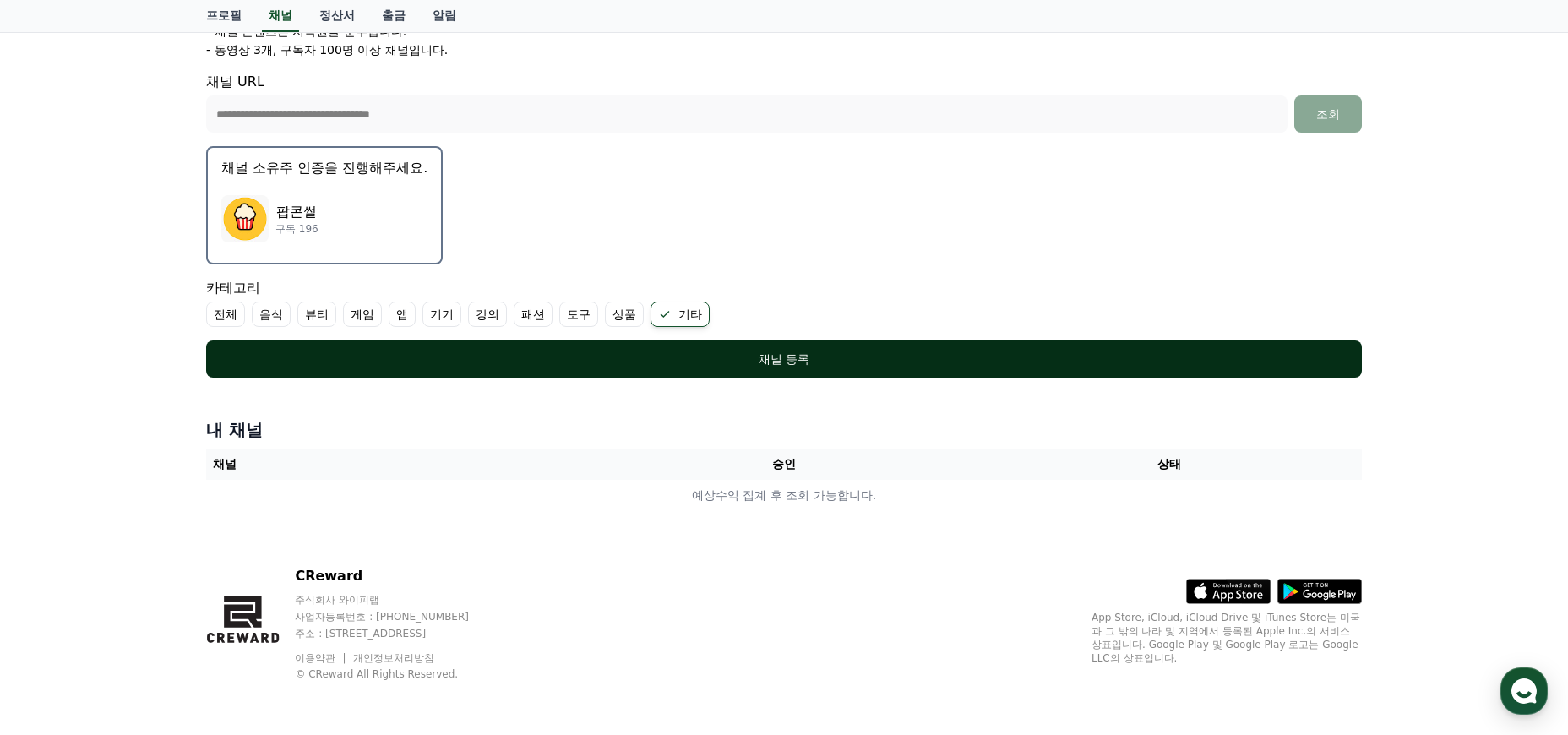
click at [768, 363] on div "채널 등록" at bounding box center [784, 359] width 1089 height 17
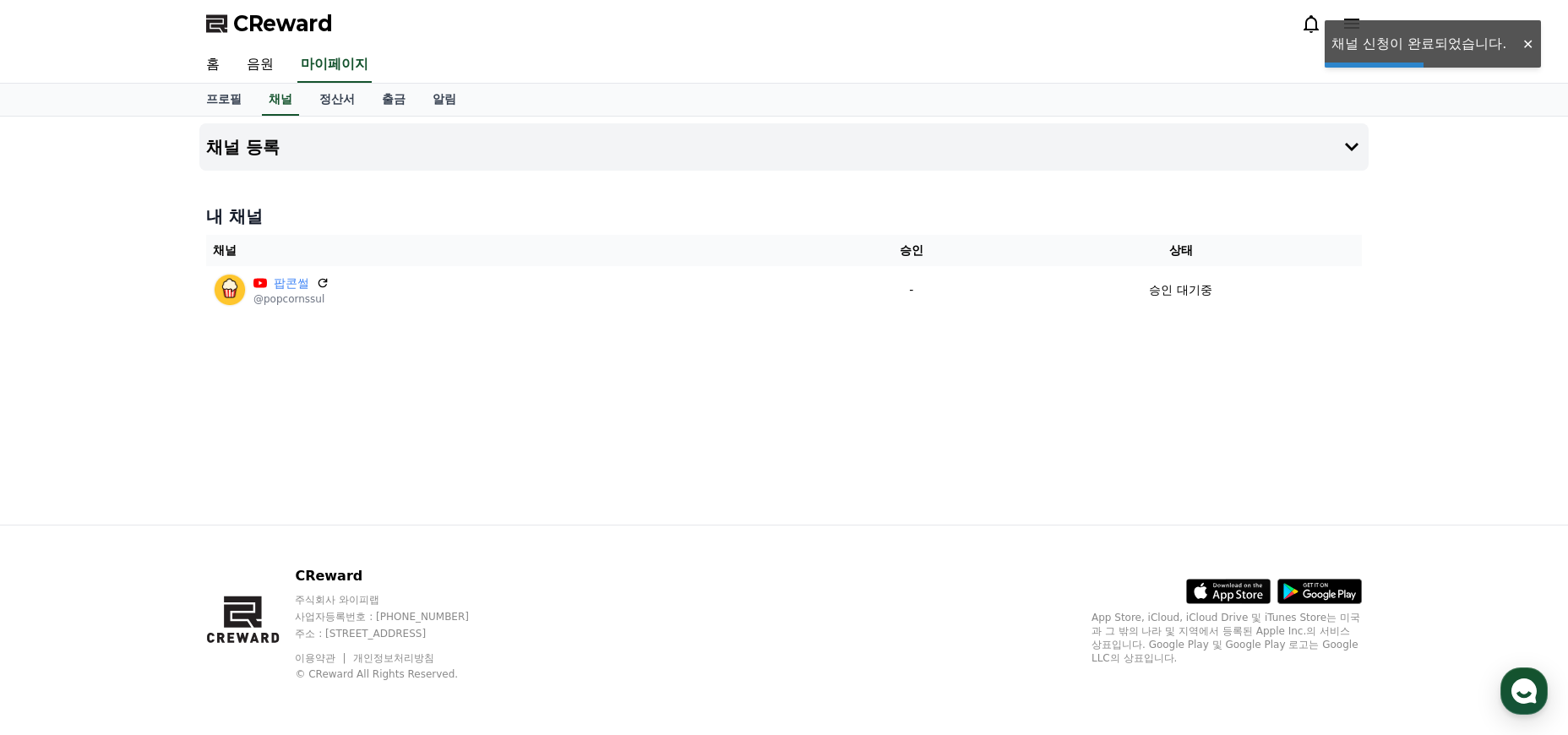
drag, startPoint x: 702, startPoint y: 384, endPoint x: 683, endPoint y: 373, distance: 22.0
click at [701, 385] on div "채널 등록 내 채널 채널 승인 상태 팝콘썰 @popcornssul - 승인 대기중" at bounding box center [784, 320] width 1183 height 408
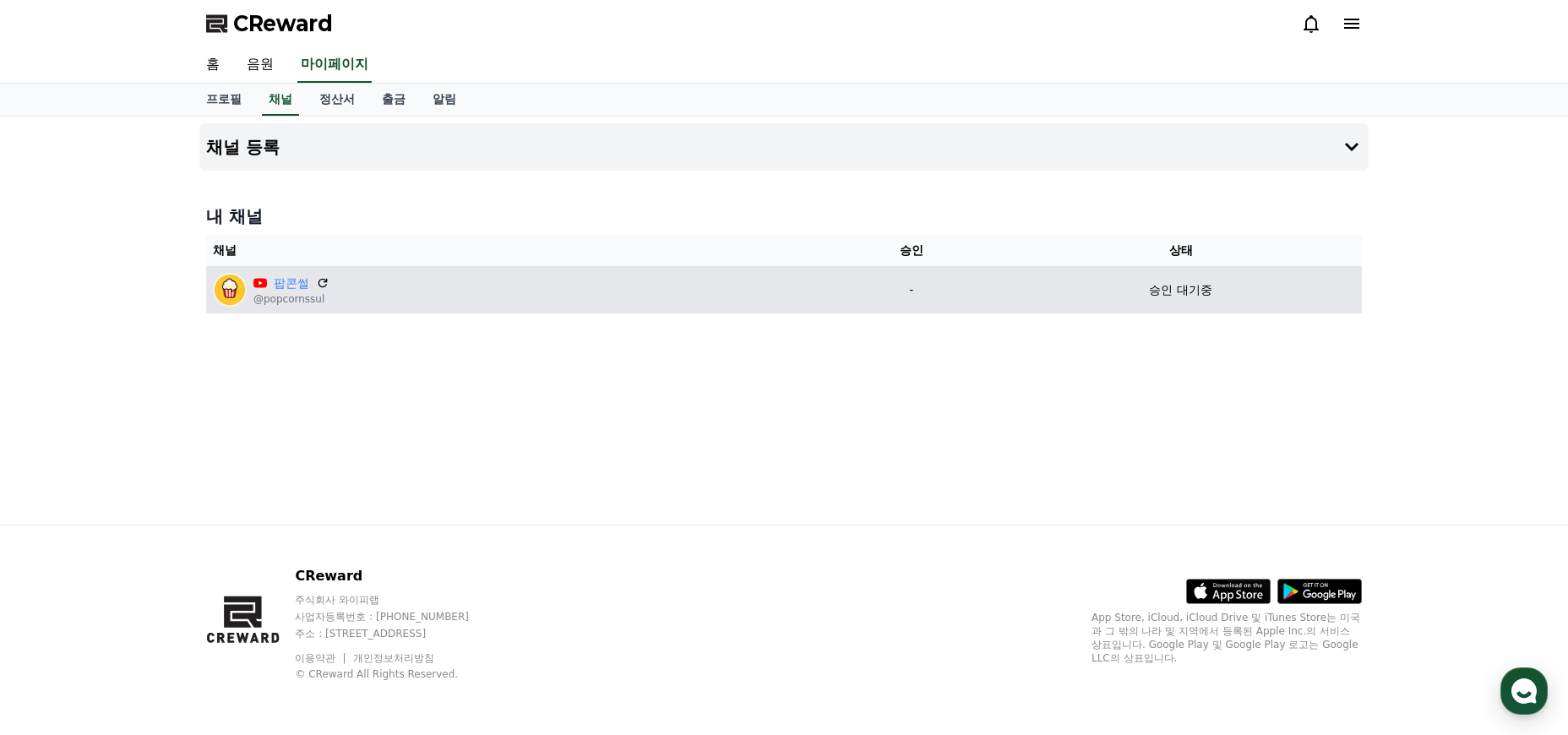
click at [1104, 293] on div "승인 대기중" at bounding box center [1180, 290] width 349 height 18
click at [1267, 297] on div "승인 대기중" at bounding box center [1180, 290] width 349 height 18
drag, startPoint x: 860, startPoint y: 311, endPoint x: 650, endPoint y: 305, distance: 210.1
click at [859, 311] on td "-" at bounding box center [912, 290] width 177 height 47
click at [316, 284] on icon at bounding box center [322, 282] width 15 height 15
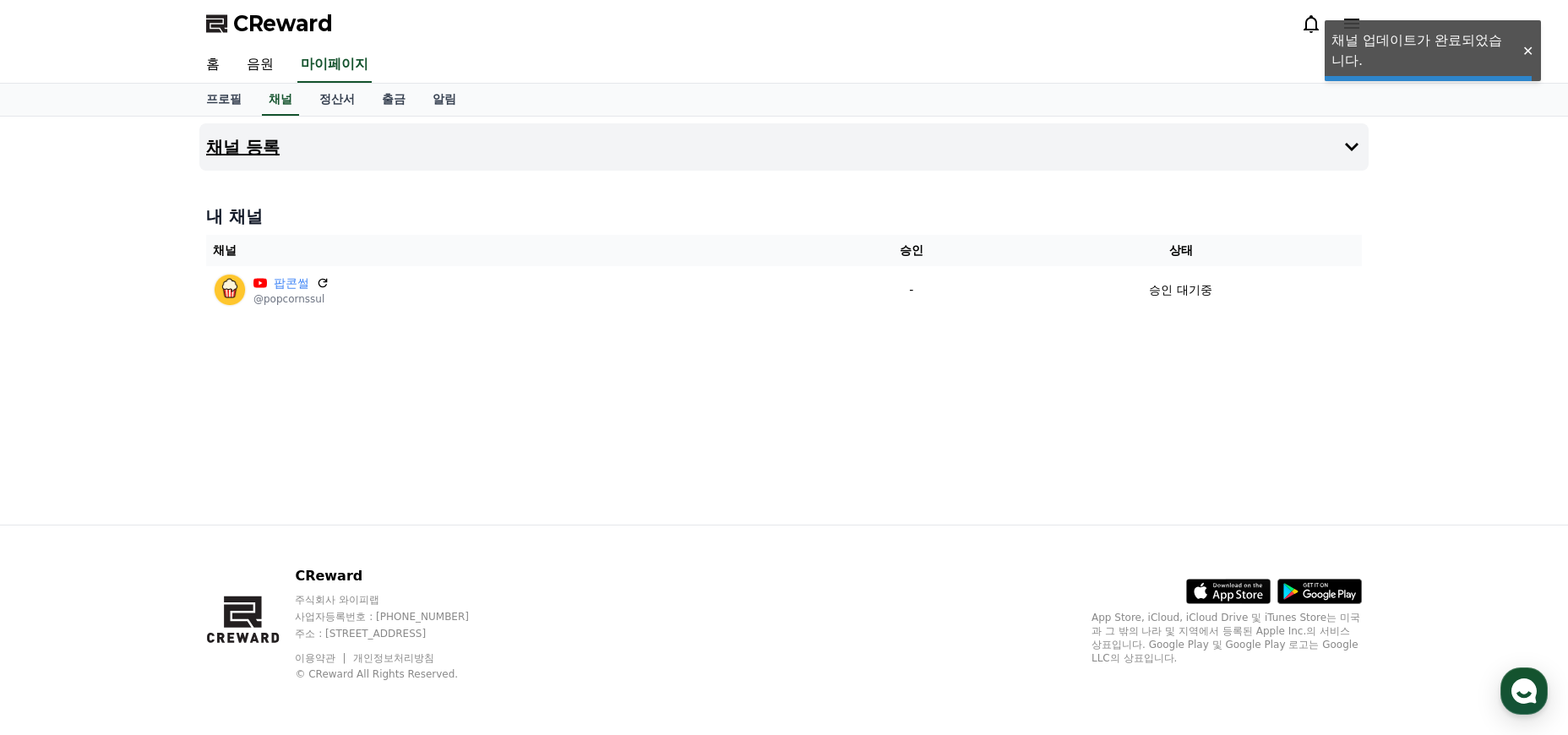
click at [1346, 147] on icon at bounding box center [1351, 146] width 21 height 21
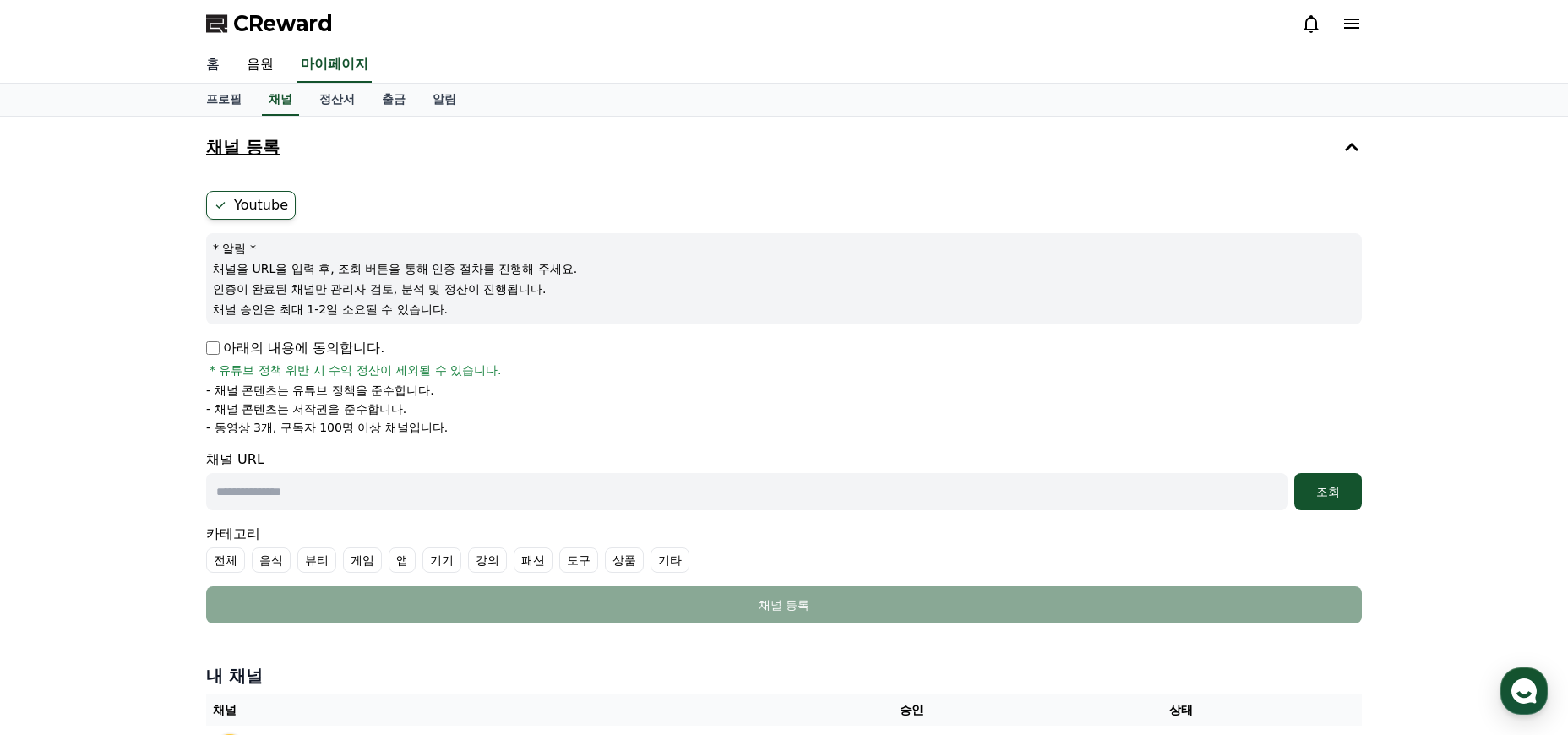
click at [208, 66] on link "홈" at bounding box center [212, 65] width 40 height 35
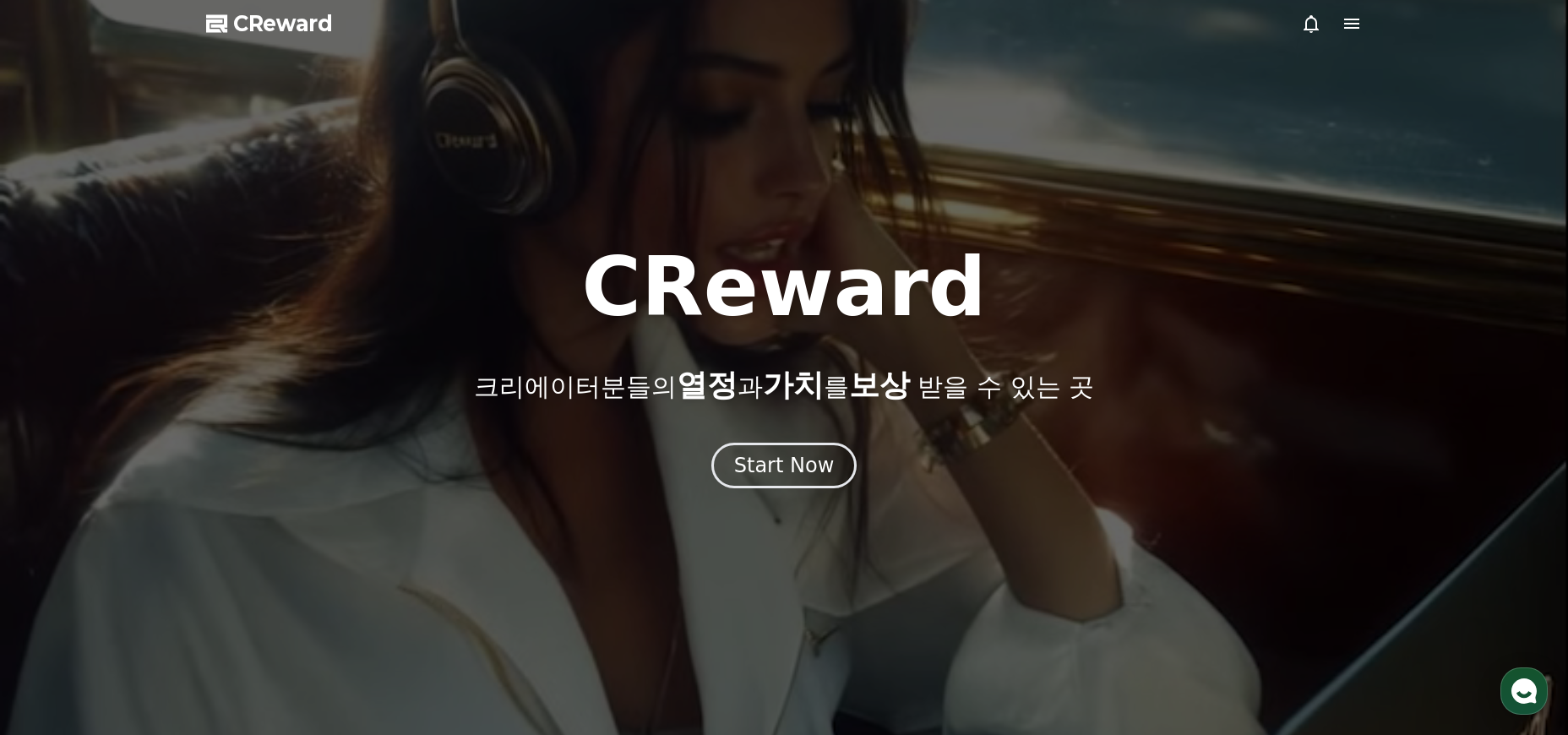
click at [1372, 24] on div at bounding box center [784, 368] width 1568 height 735
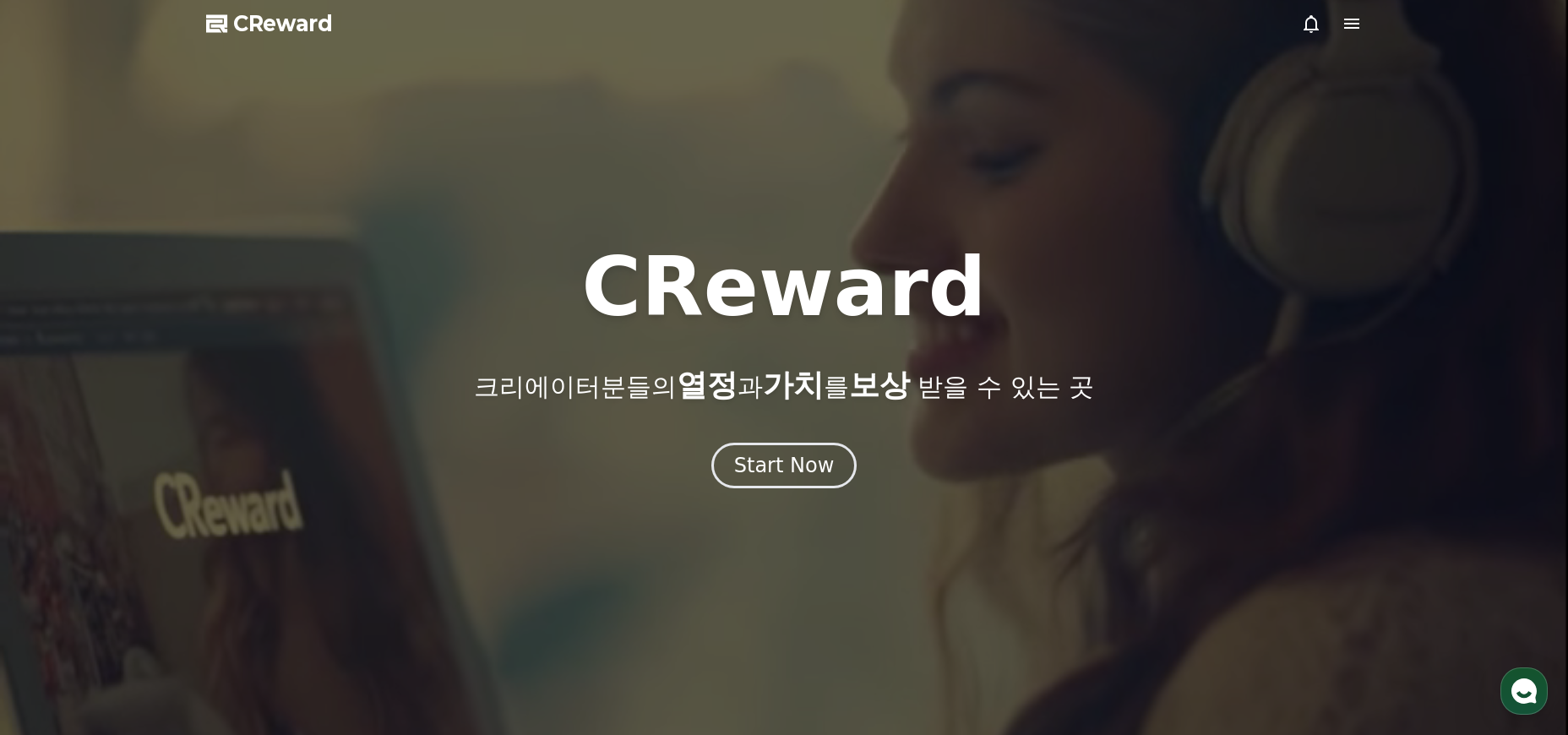
click at [1349, 28] on icon at bounding box center [1351, 24] width 15 height 10
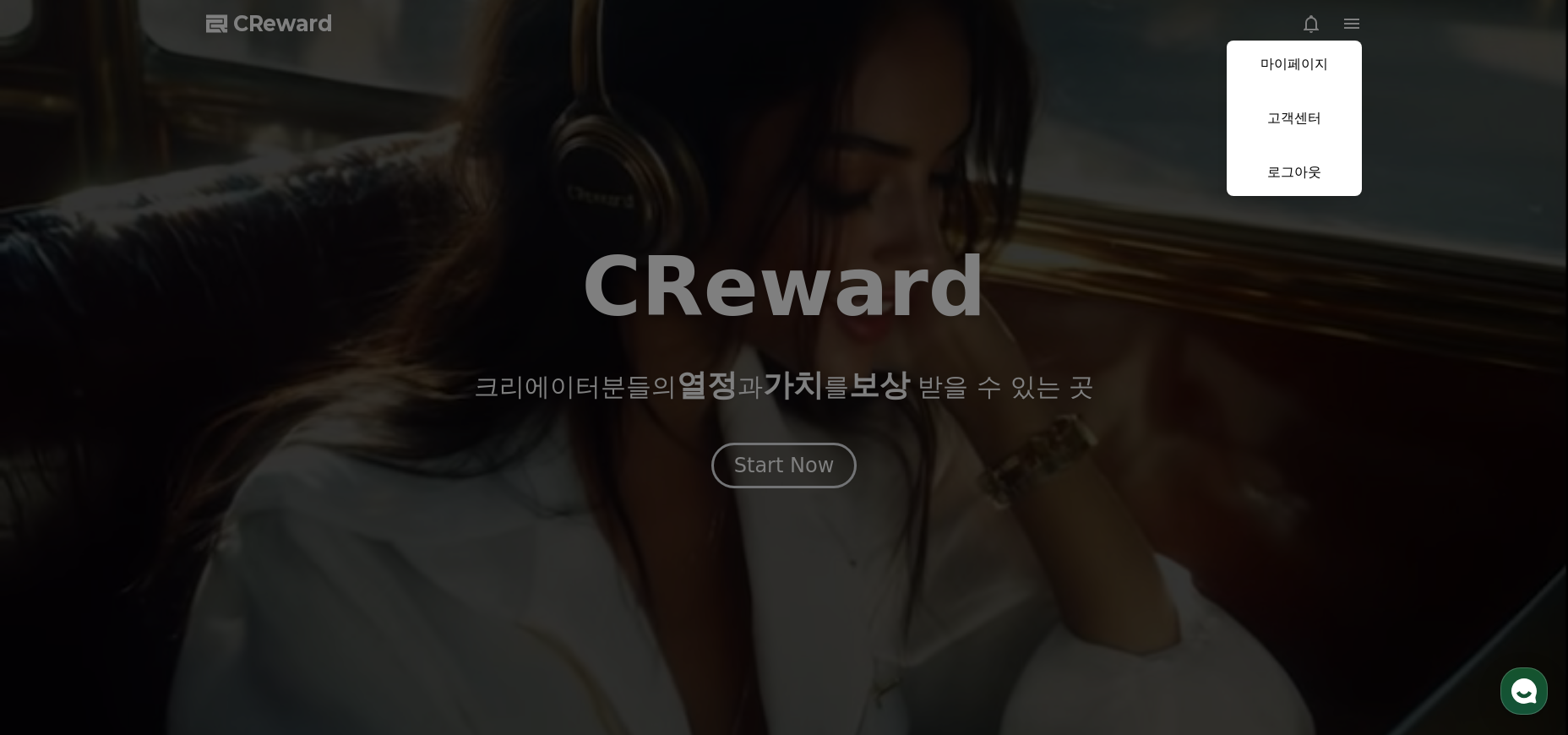
click at [358, 147] on button "close" at bounding box center [784, 368] width 1568 height 735
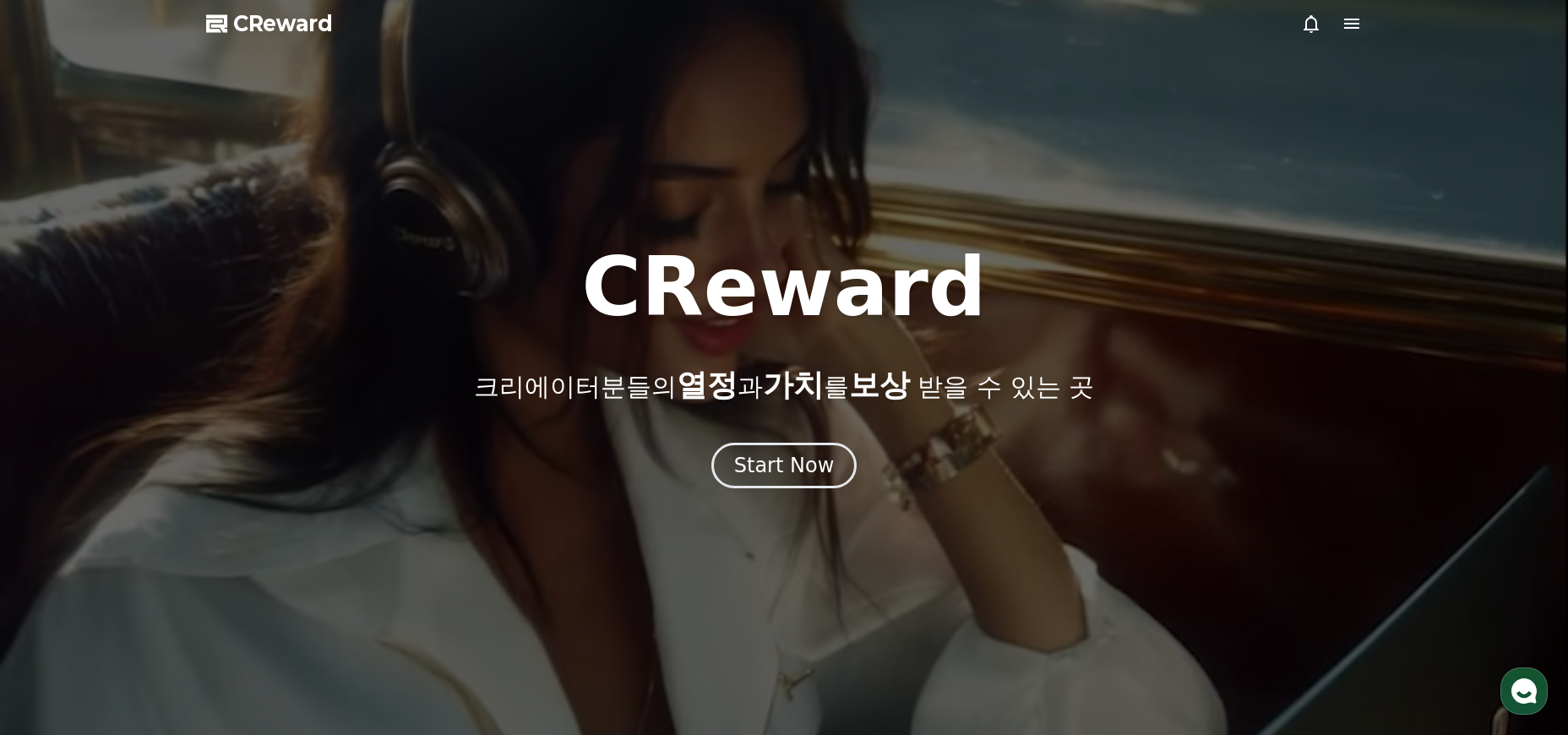
click at [280, 47] on div at bounding box center [784, 368] width 1568 height 735
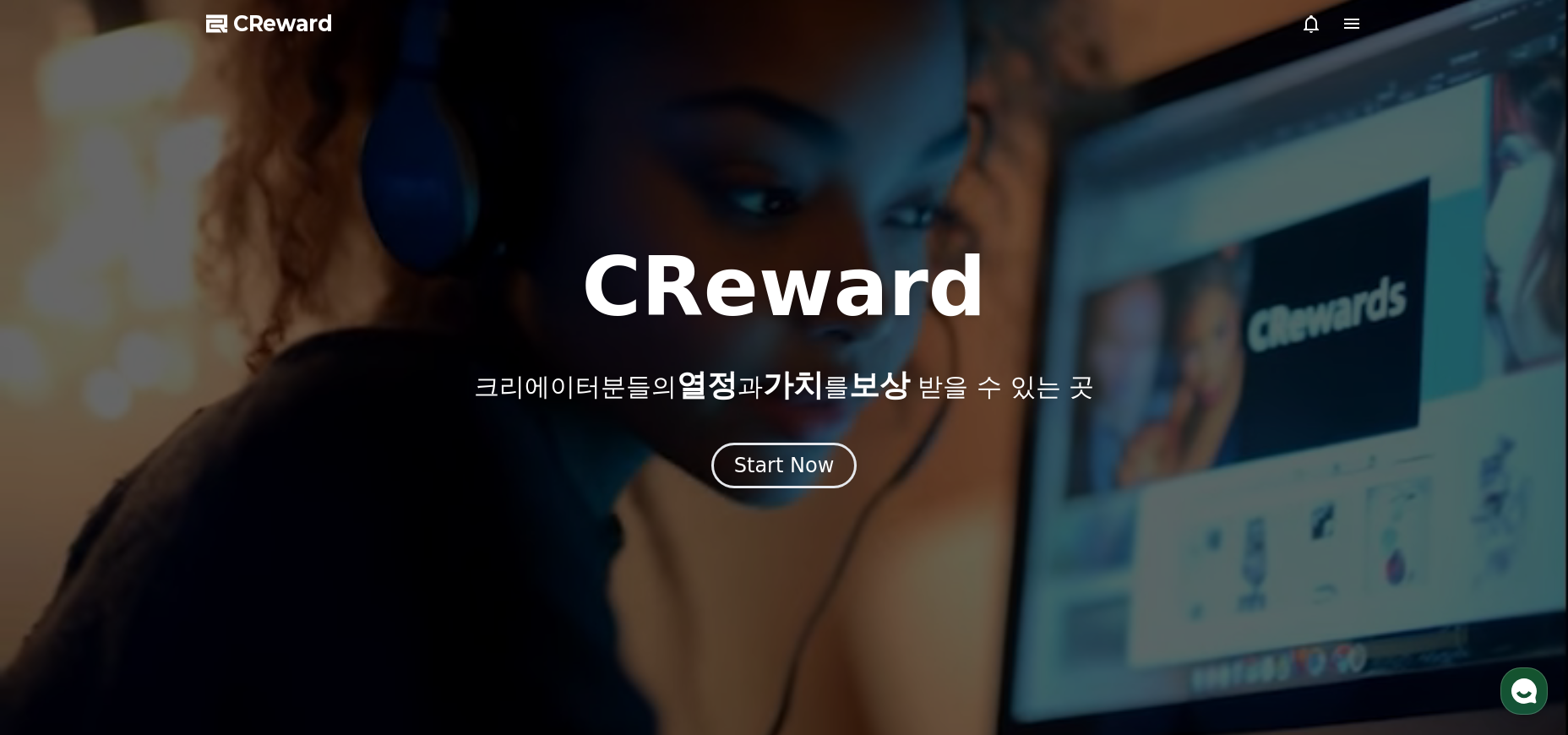
click at [287, 35] on span "CReward" at bounding box center [282, 24] width 99 height 28
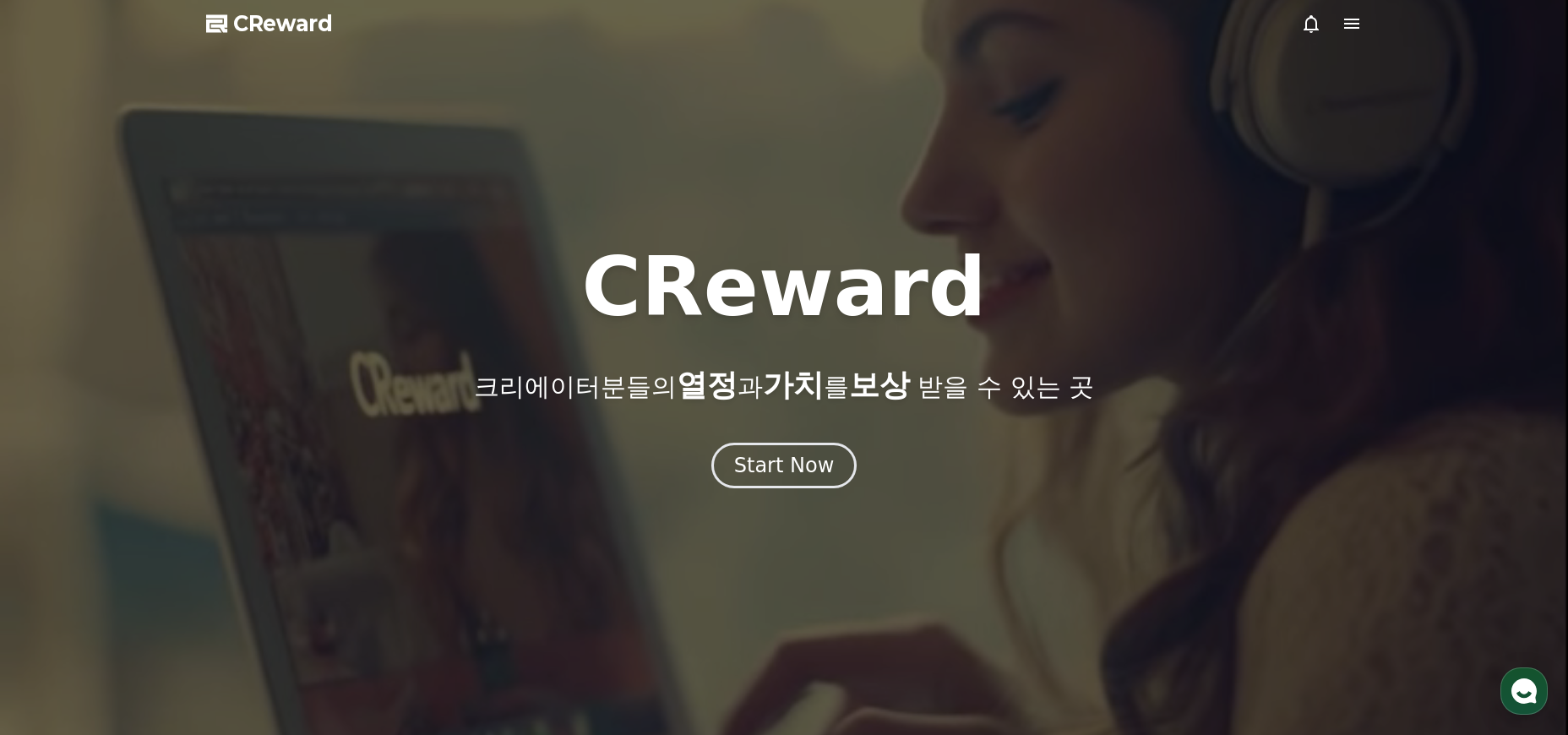
click at [863, 480] on div "Start Now" at bounding box center [784, 466] width 1568 height 45
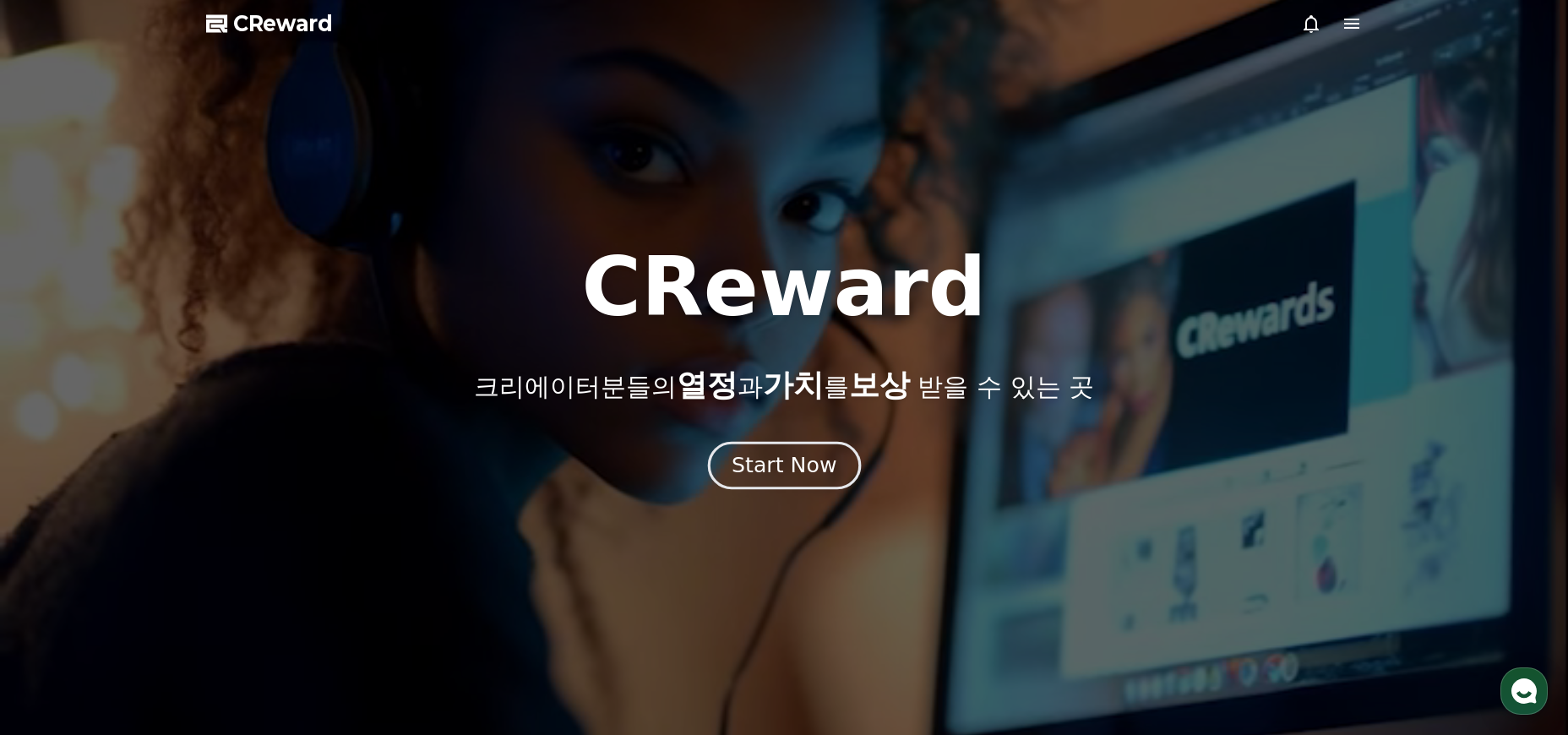
click at [819, 464] on div "Start Now" at bounding box center [784, 465] width 105 height 28
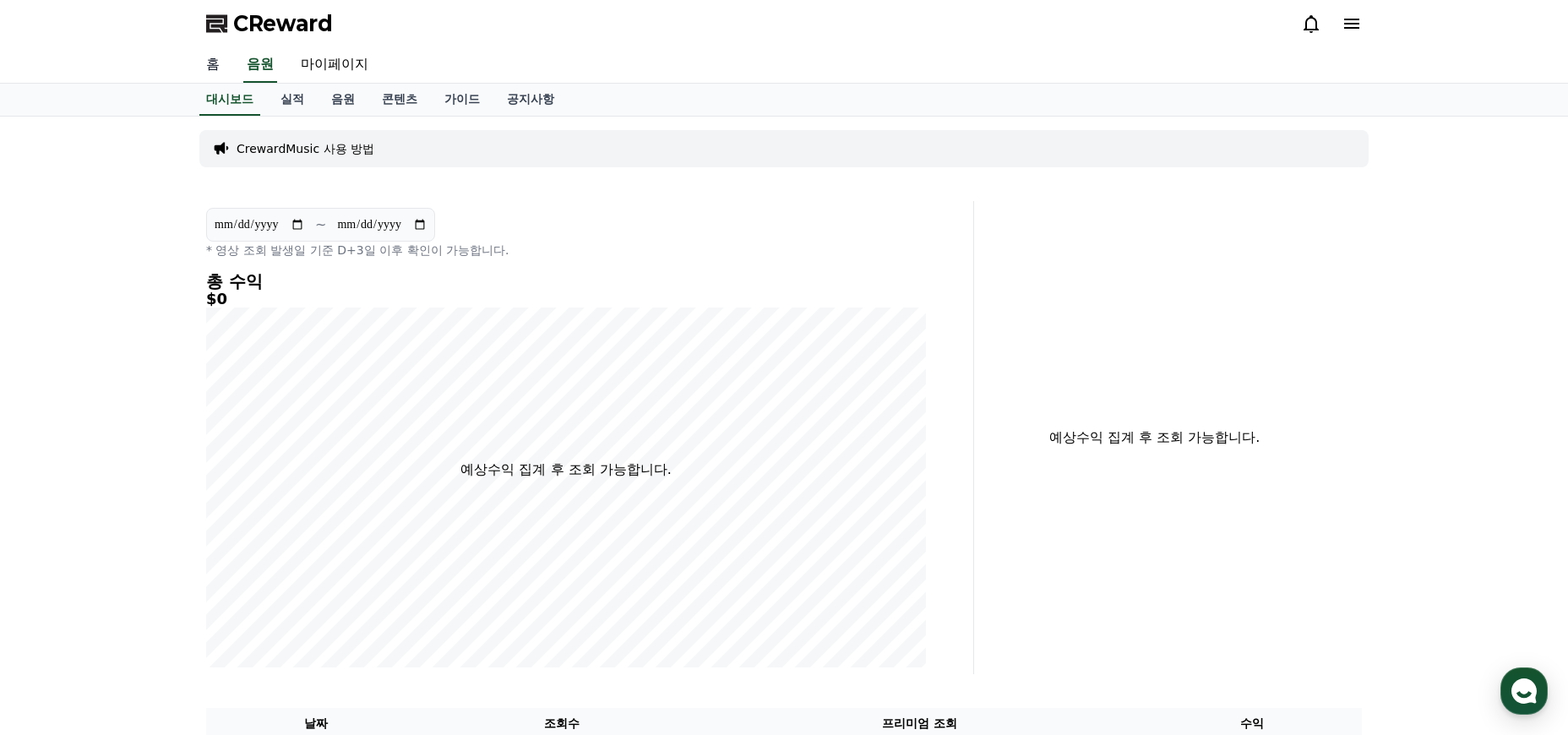
click at [223, 71] on link "홈" at bounding box center [212, 65] width 40 height 35
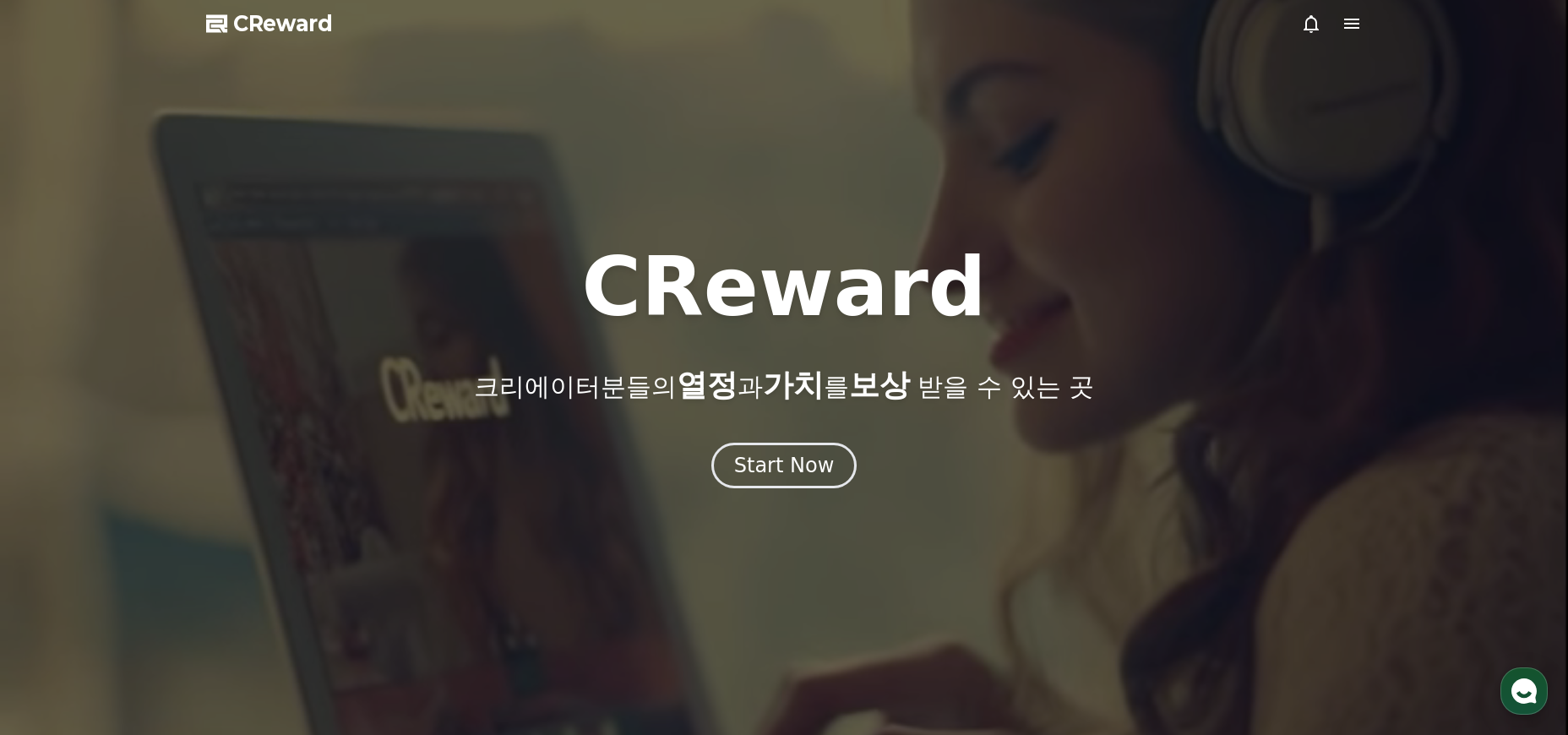
click at [271, 27] on span "CReward" at bounding box center [282, 24] width 99 height 28
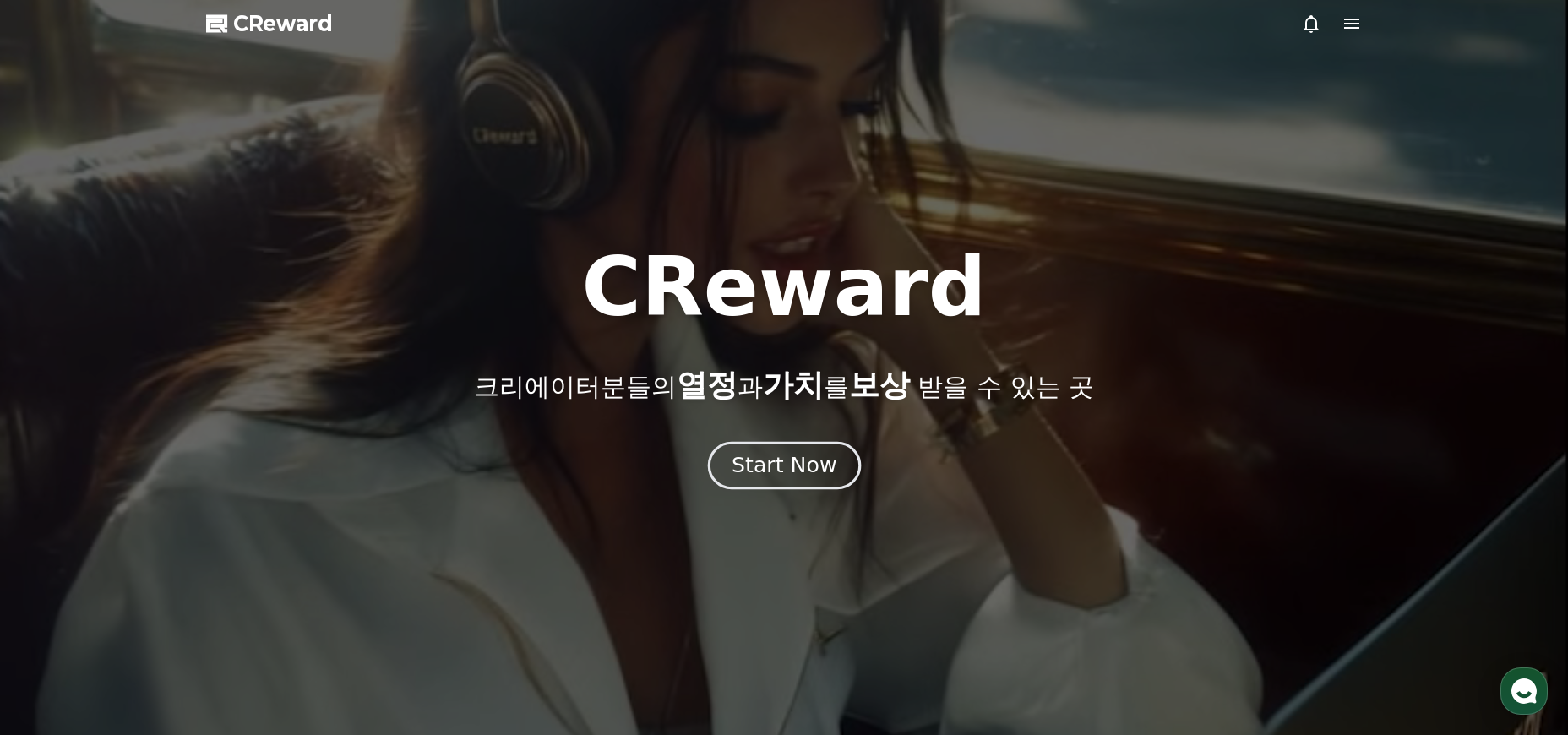
click at [794, 468] on div "Start Now" at bounding box center [784, 465] width 105 height 28
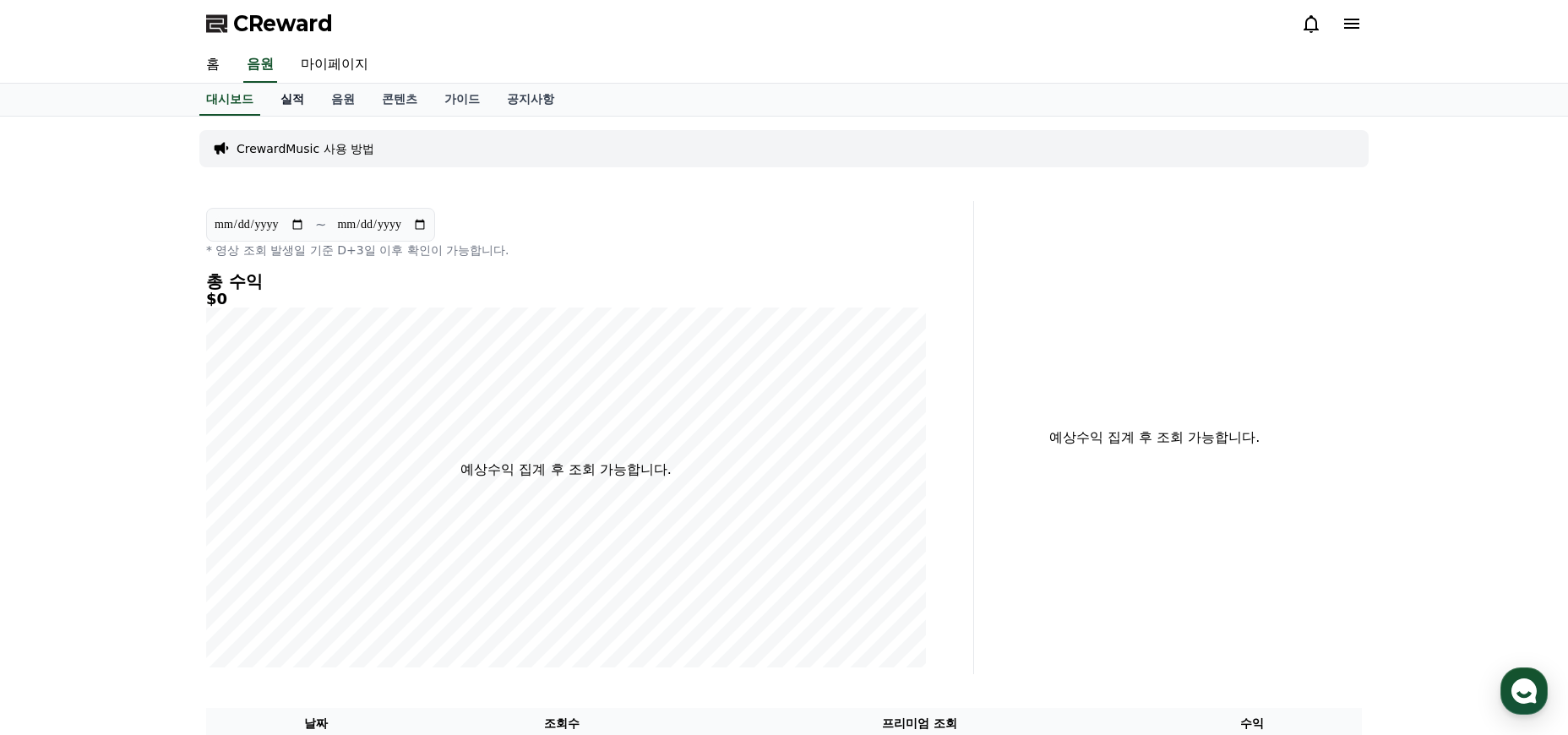
click at [279, 93] on link "실적" at bounding box center [293, 99] width 51 height 32
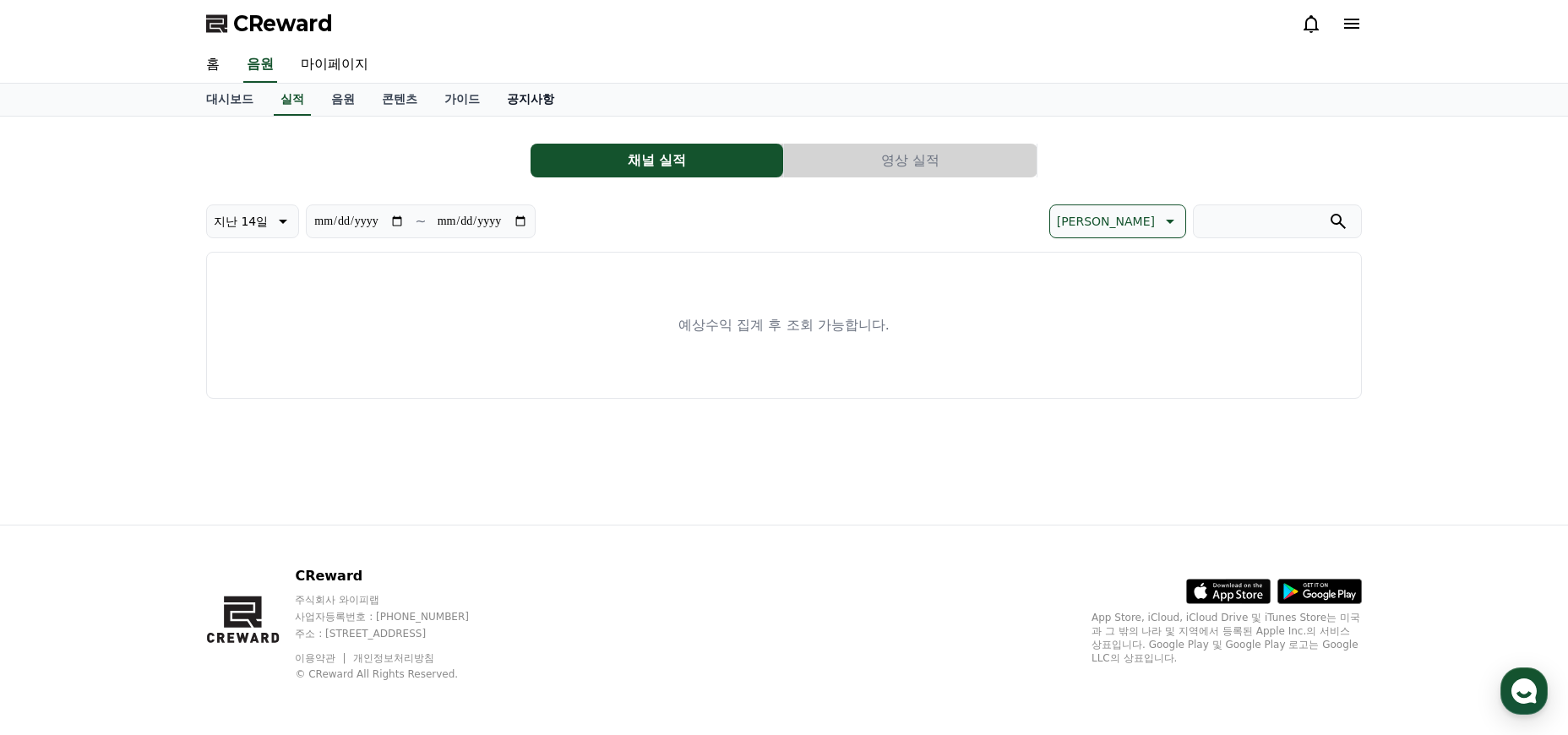
click at [493, 93] on link "공지사항" at bounding box center [531, 99] width 75 height 32
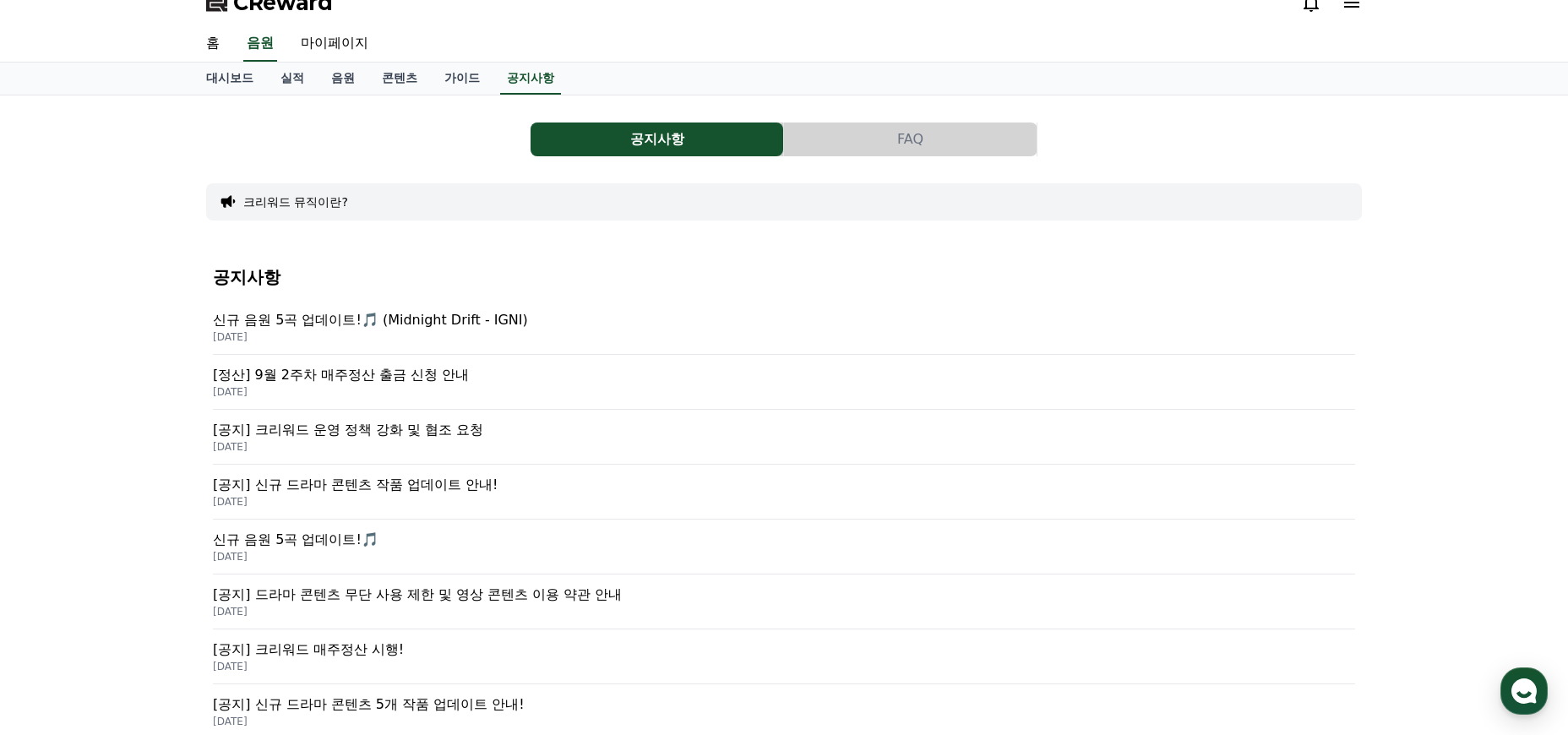
scroll to position [91, 0]
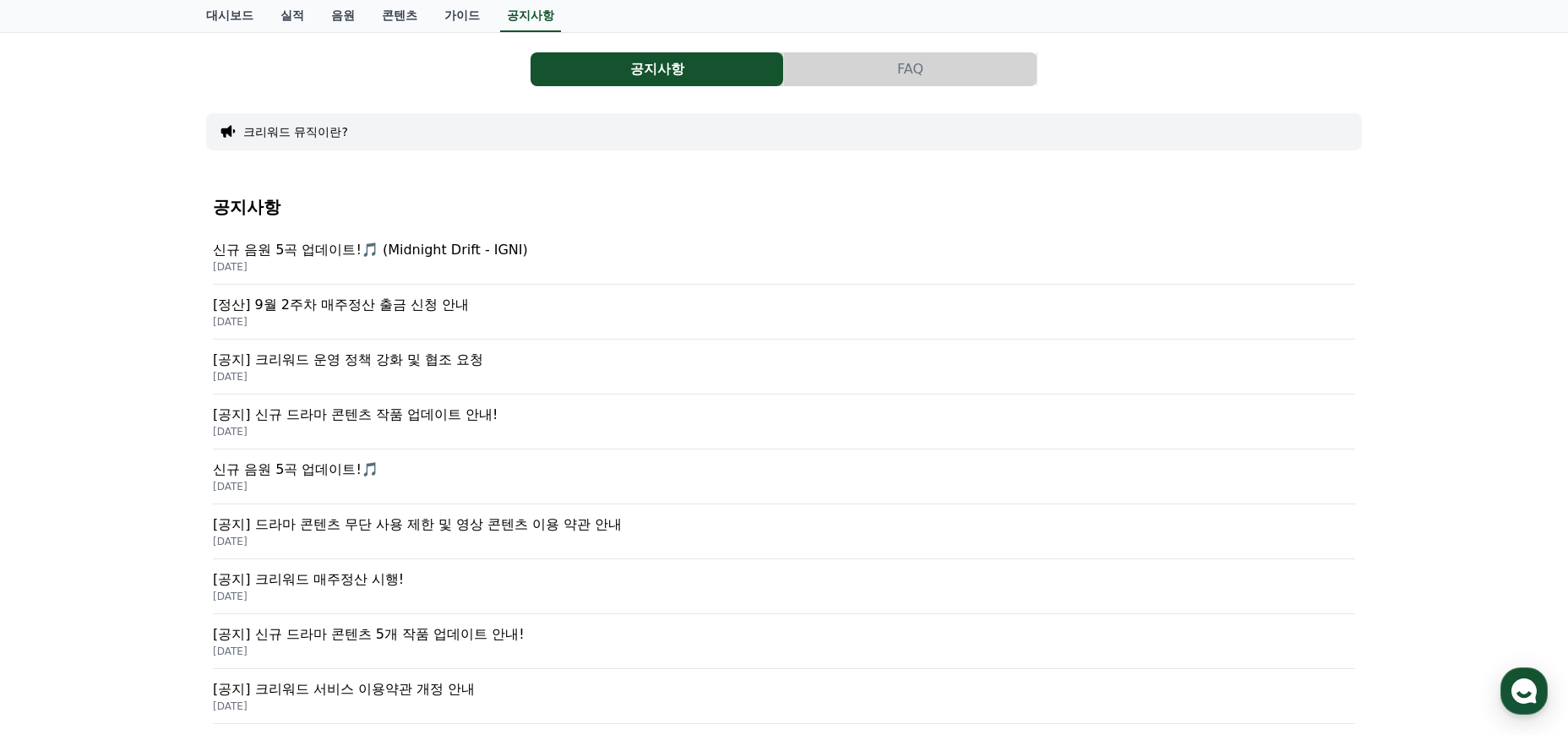
click at [377, 264] on p "[DATE]" at bounding box center [784, 267] width 1143 height 14
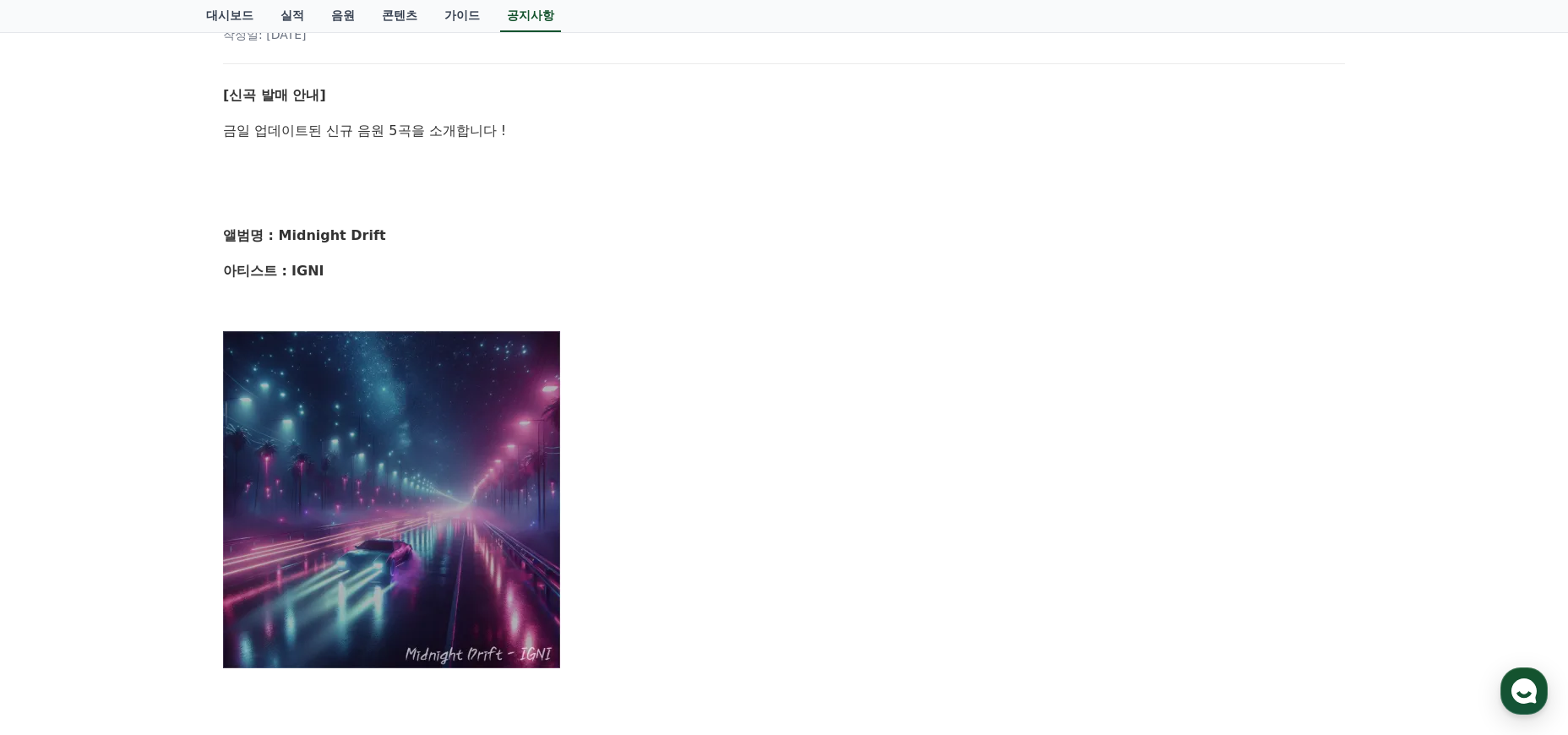
drag, startPoint x: 268, startPoint y: 112, endPoint x: 559, endPoint y: 287, distance: 339.6
click at [559, 286] on div "[신곡 발매 안내] 금일 업데이트된 신규 음원 5곡을 소개합니다 ! 앨범명 : Midnight Drift 아티스트 : IGNI 1. Midni…" at bounding box center [784, 675] width 1122 height 1181
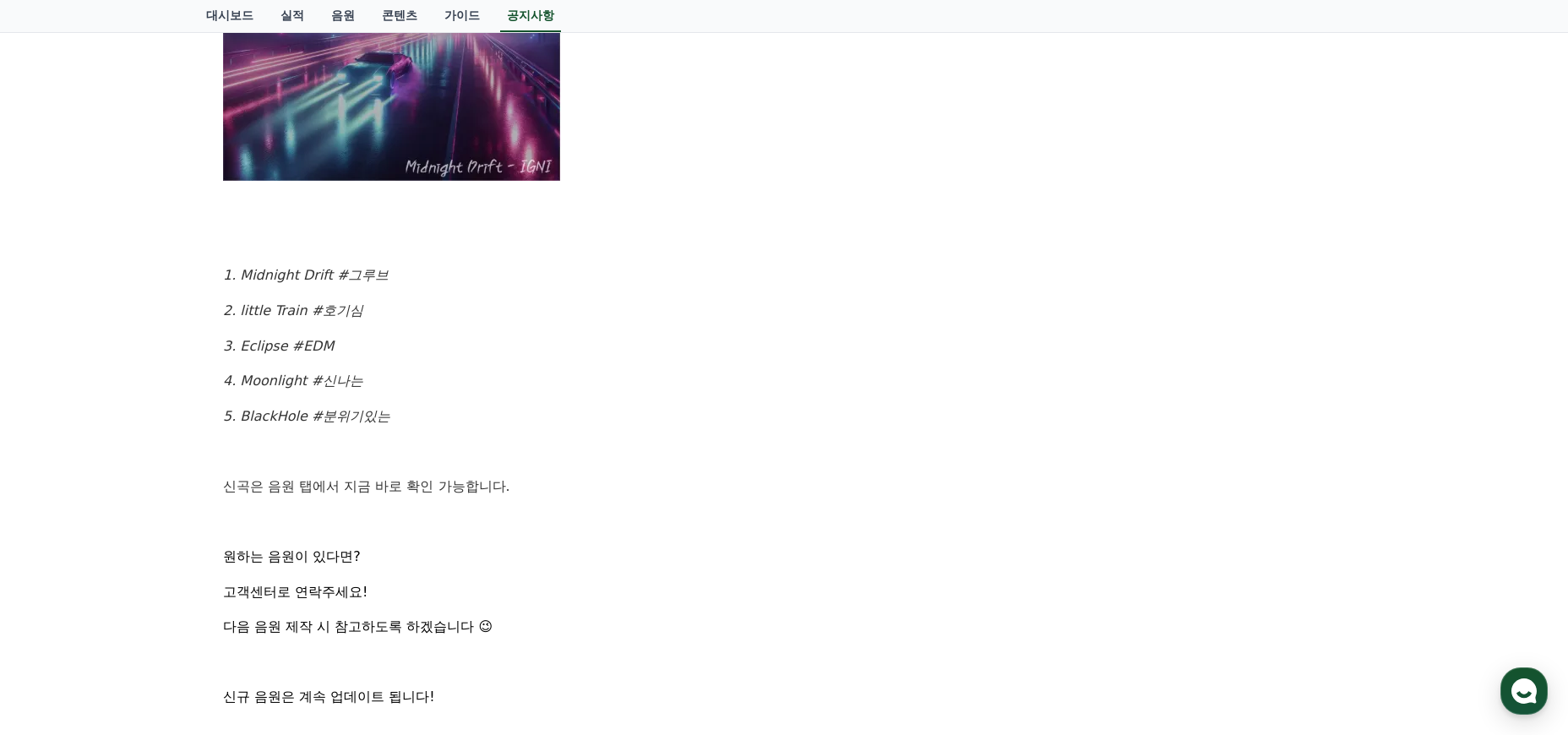
scroll to position [895, 0]
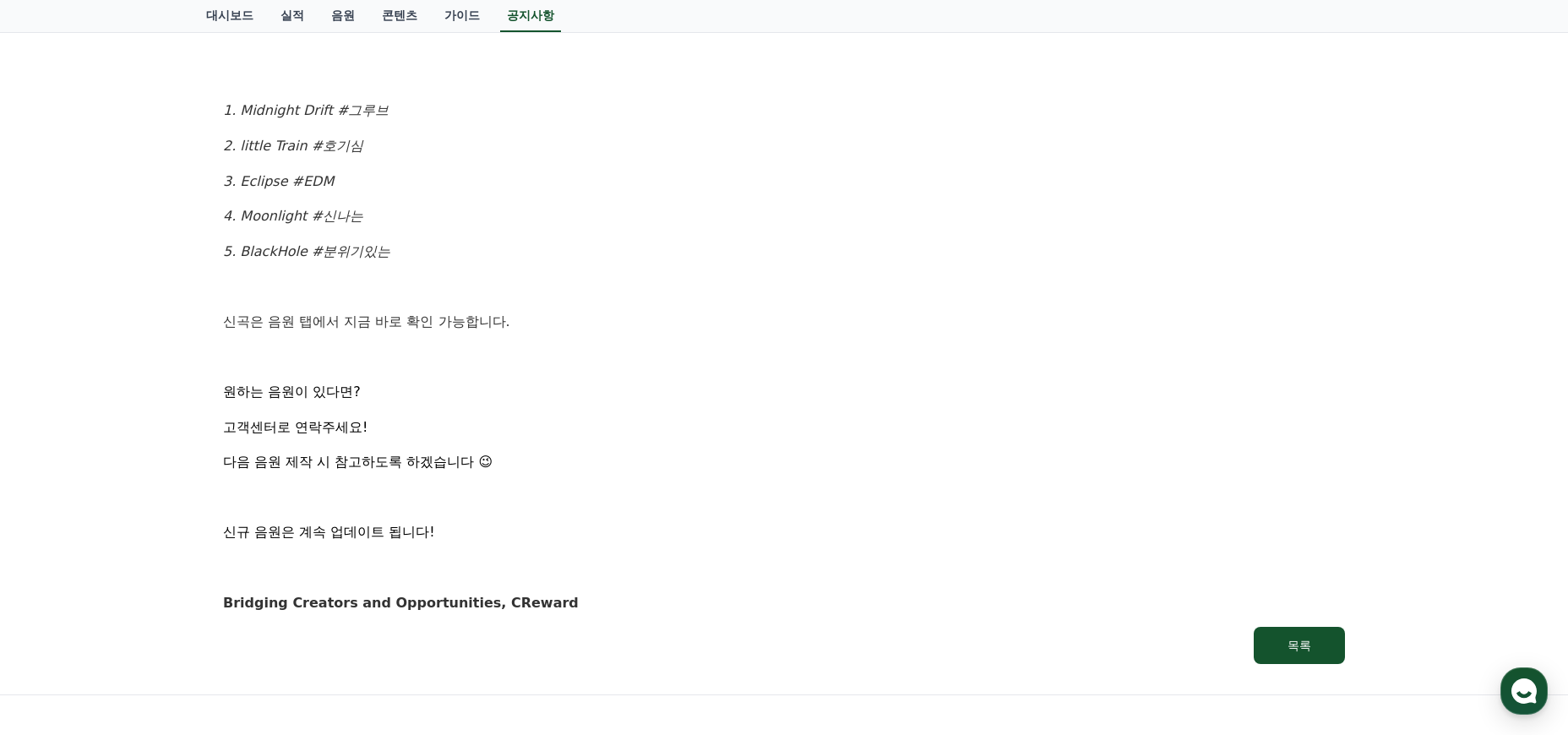
drag, startPoint x: 471, startPoint y: 260, endPoint x: 637, endPoint y: 606, distance: 383.8
click at [637, 606] on div "[신곡 발매 안내] 금일 업데이트된 신규 음원 5곡을 소개합니다 ! 앨범명 : Midnight Drift 아티스트 : IGNI 1. Midni…" at bounding box center [784, 23] width 1122 height 1181
click at [637, 606] on p "Bridging Creators and Opportunities, CReward" at bounding box center [784, 603] width 1122 height 22
drag, startPoint x: 637, startPoint y: 606, endPoint x: 232, endPoint y: 320, distance: 495.8
click at [231, 322] on div "[신곡 발매 안내] 금일 업데이트된 신규 음원 5곡을 소개합니다 ! 앨범명 : Midnight Drift 아티스트 : IGNI 1. Midni…" at bounding box center [784, 23] width 1122 height 1181
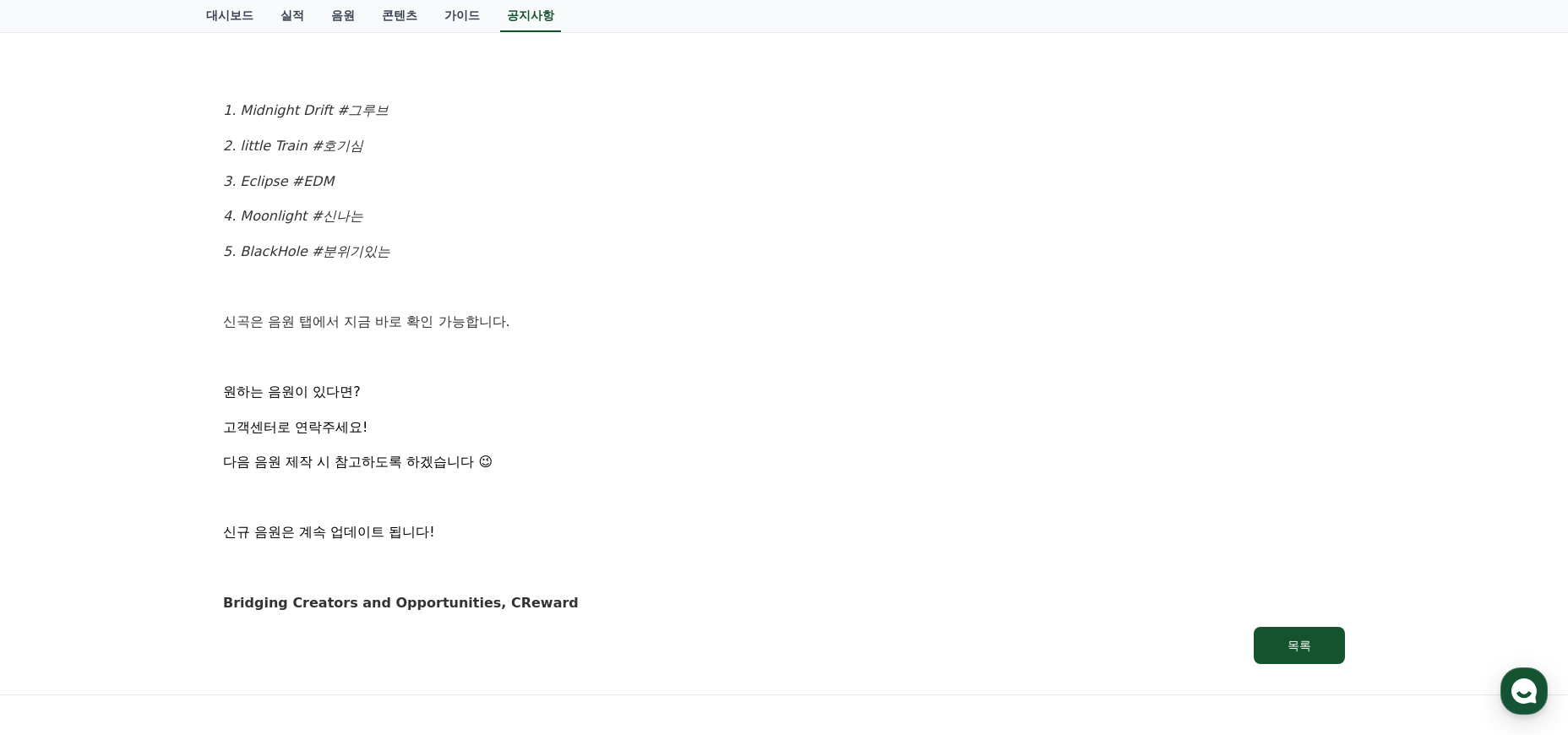
click at [232, 320] on p "신곡은 음원 탭에서 지금 바로 확인 가능합니다." at bounding box center [784, 321] width 1122 height 22
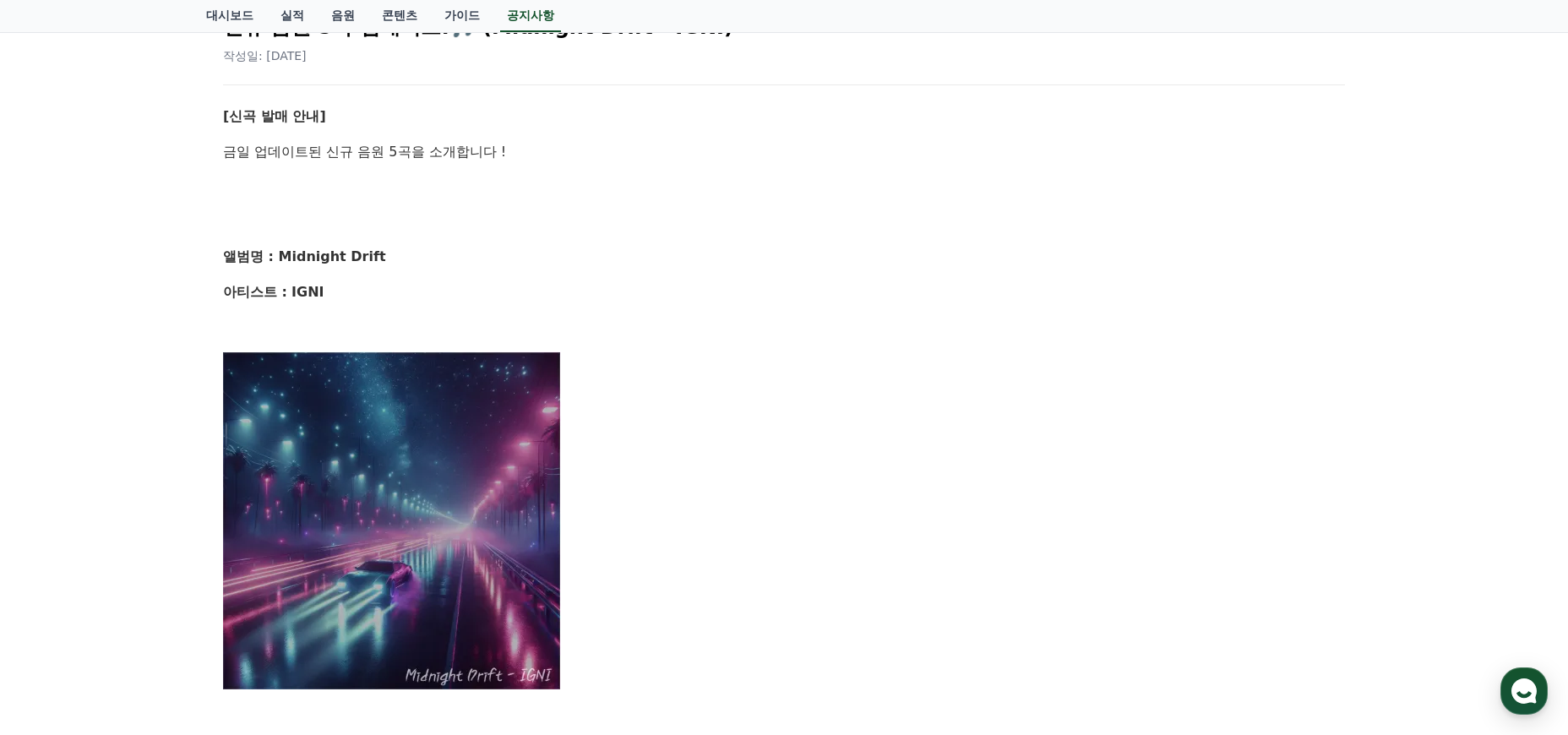
scroll to position [0, 0]
